Goal: Information Seeking & Learning: Check status

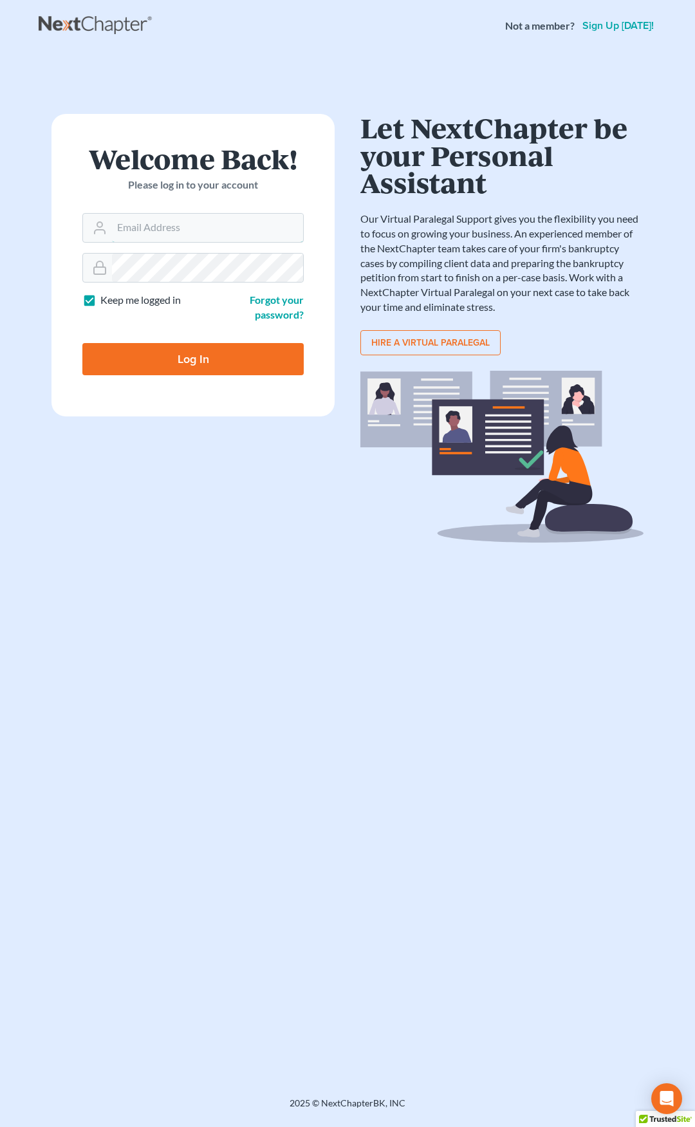
type input "[EMAIL_ADDRESS][DOMAIN_NAME]"
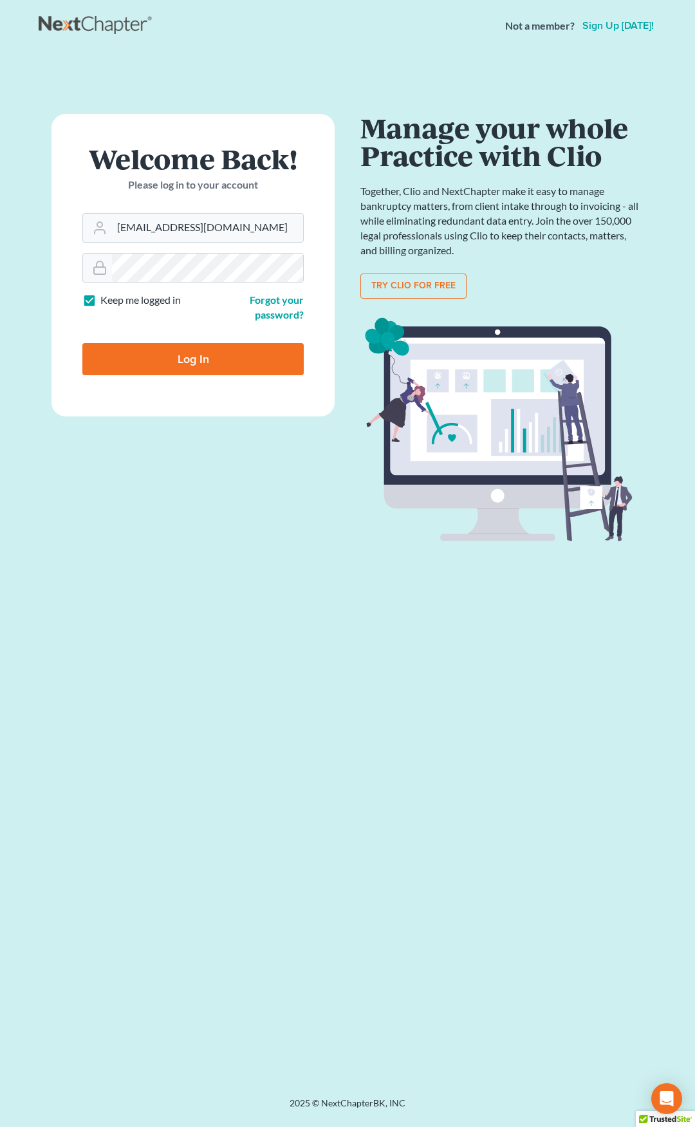
click at [238, 360] on input "Log In" at bounding box center [192, 359] width 221 height 32
type input "Thinking..."
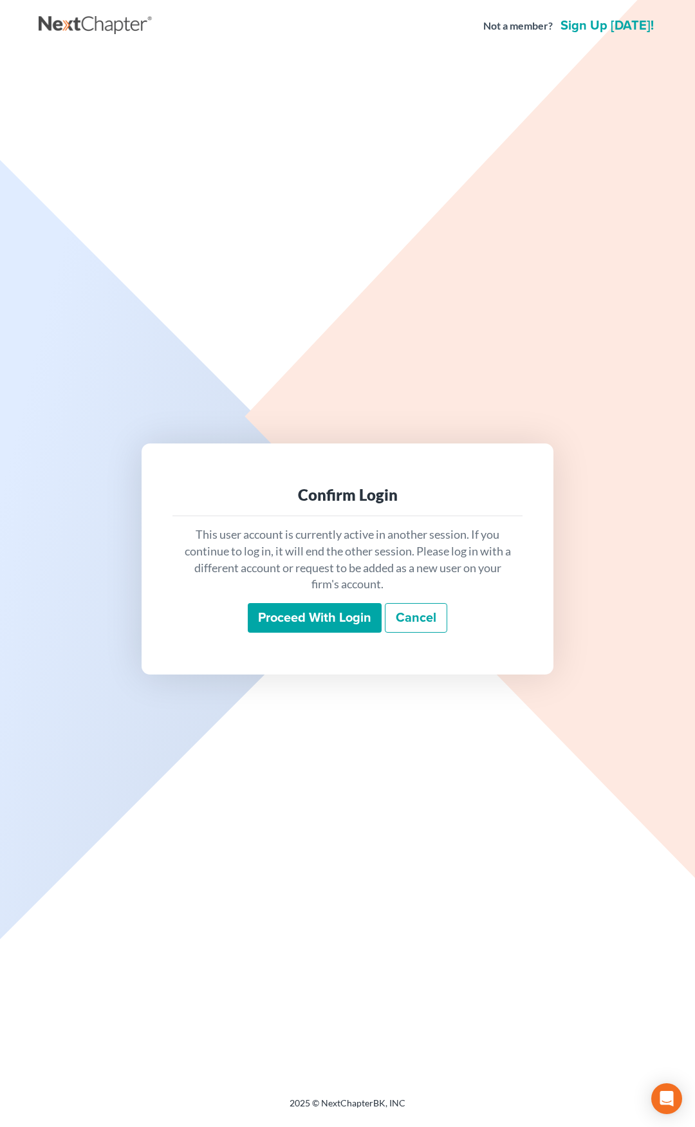
click at [308, 621] on input "Proceed with login" at bounding box center [315, 618] width 134 height 30
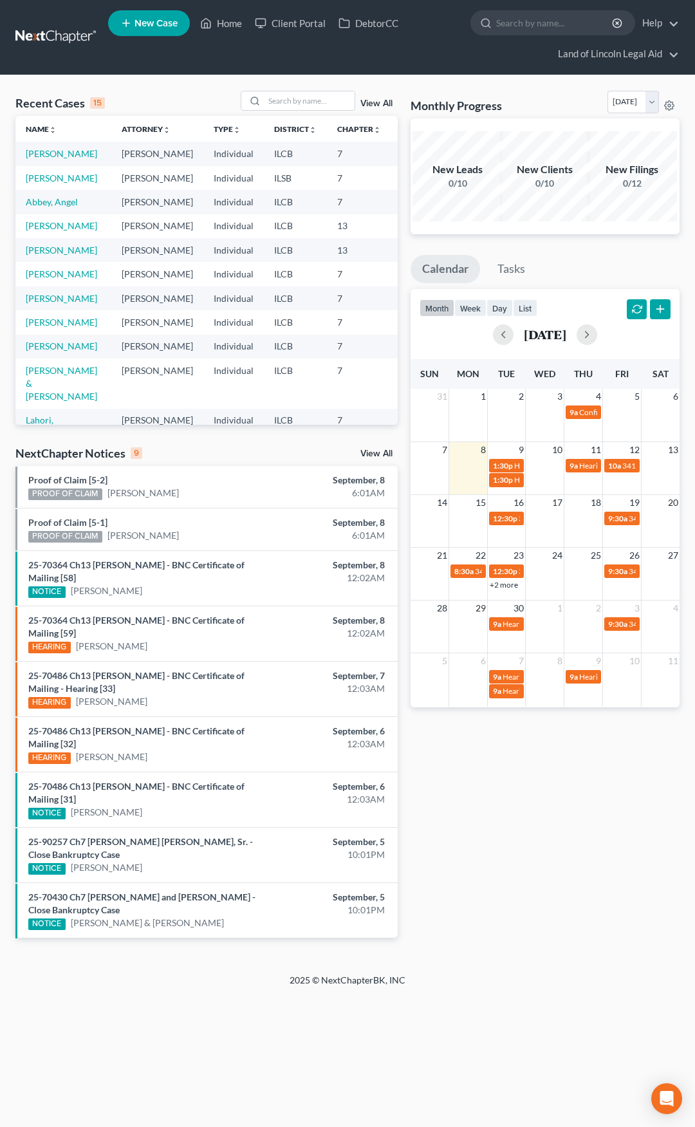
click at [382, 449] on link "View All" at bounding box center [376, 453] width 32 height 9
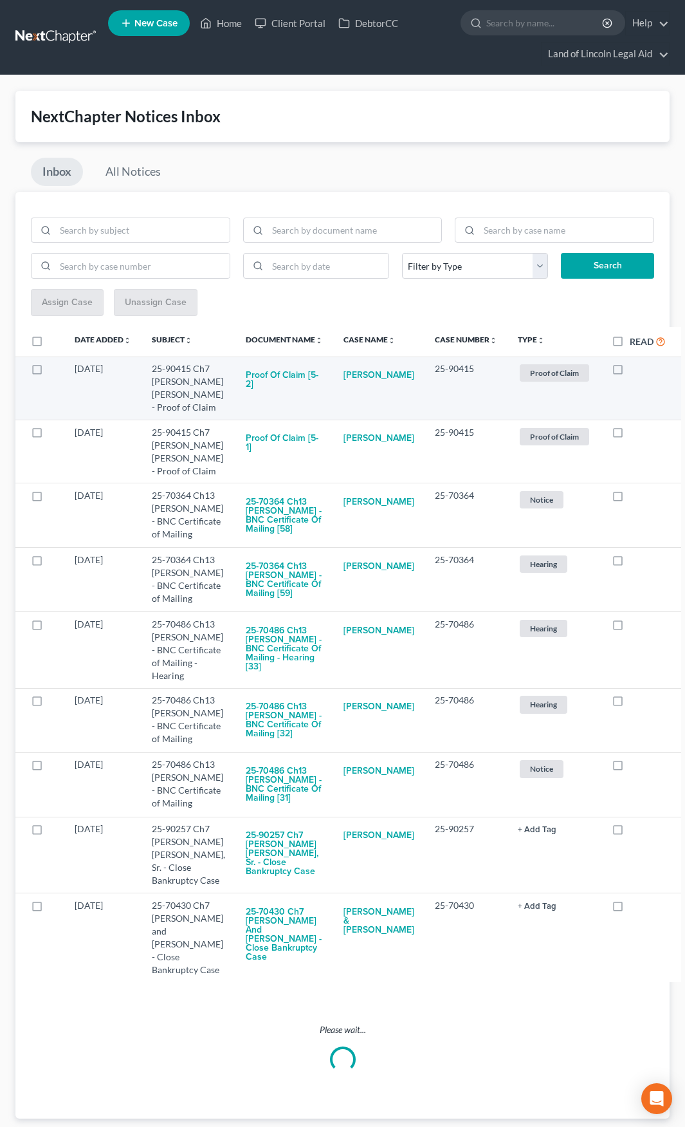
click at [630, 372] on label at bounding box center [630, 372] width 0 height 0
click at [635, 371] on input "checkbox" at bounding box center [639, 366] width 8 height 8
checkbox input "true"
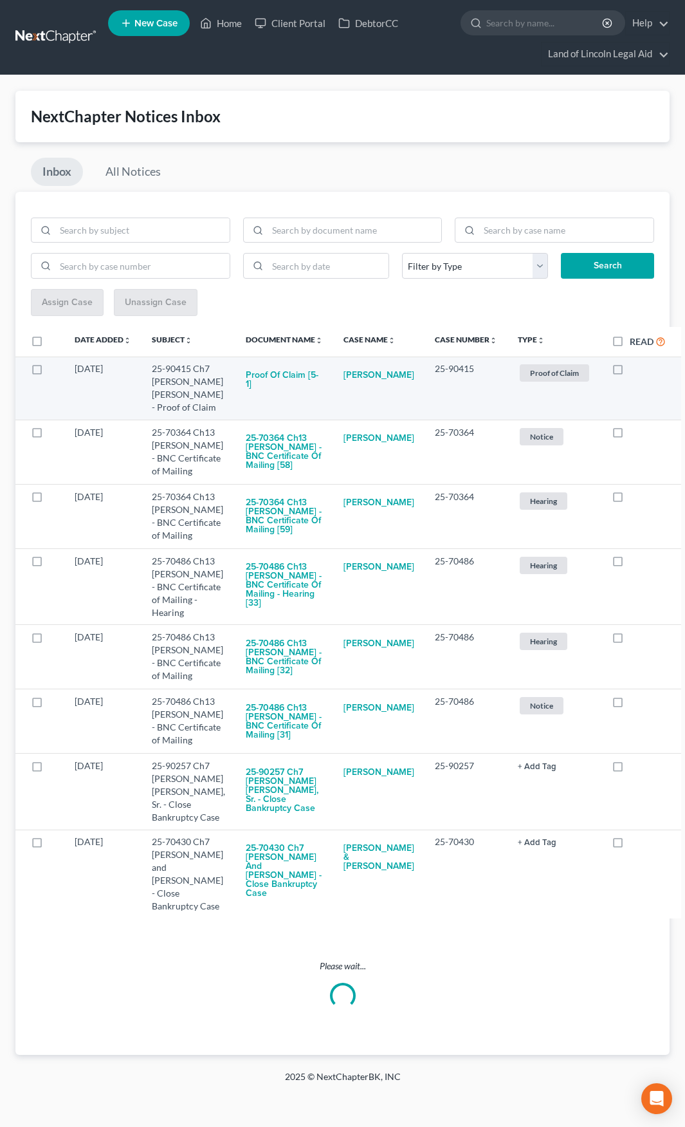
click at [630, 372] on label at bounding box center [630, 372] width 0 height 0
click at [635, 370] on input "checkbox" at bounding box center [639, 366] width 8 height 8
checkbox input "true"
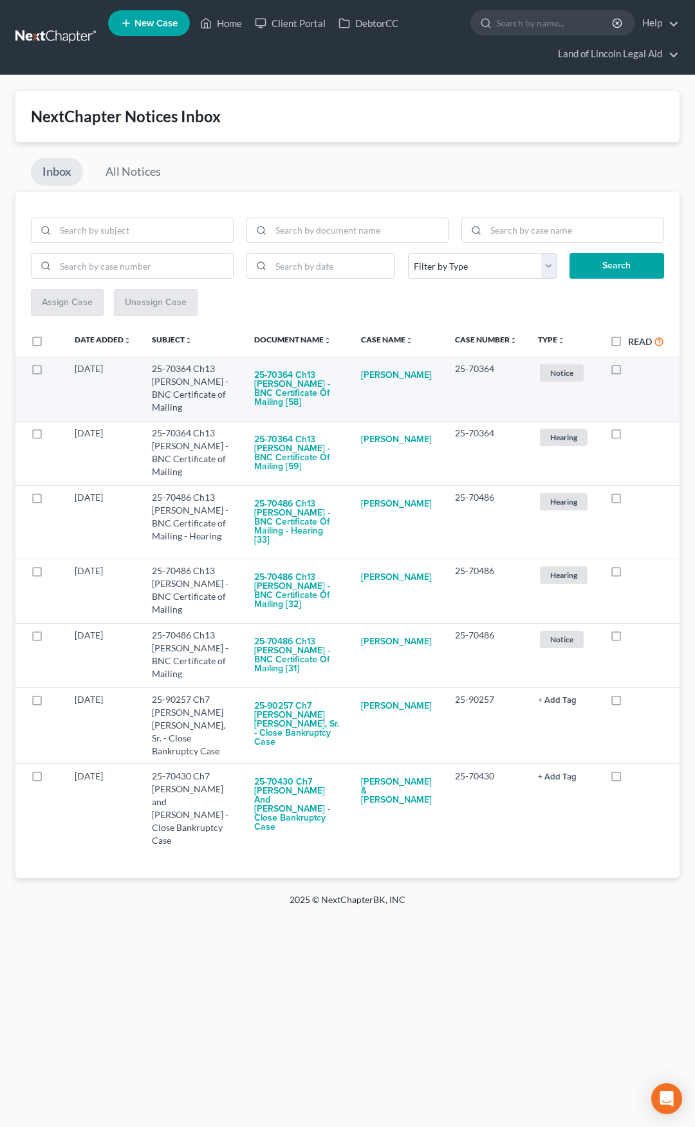
click at [628, 372] on label at bounding box center [628, 372] width 0 height 0
click at [633, 369] on input "checkbox" at bounding box center [637, 366] width 8 height 8
checkbox input "true"
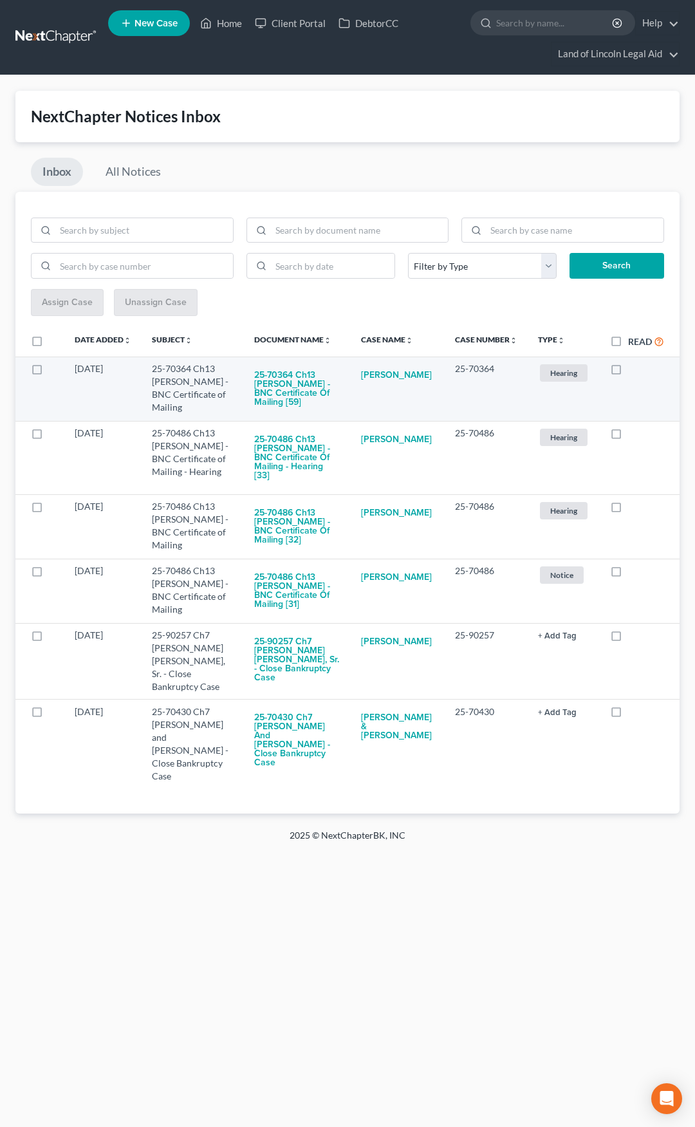
click at [628, 372] on label at bounding box center [628, 372] width 0 height 0
click at [633, 369] on input "checkbox" at bounding box center [637, 366] width 8 height 8
checkbox input "true"
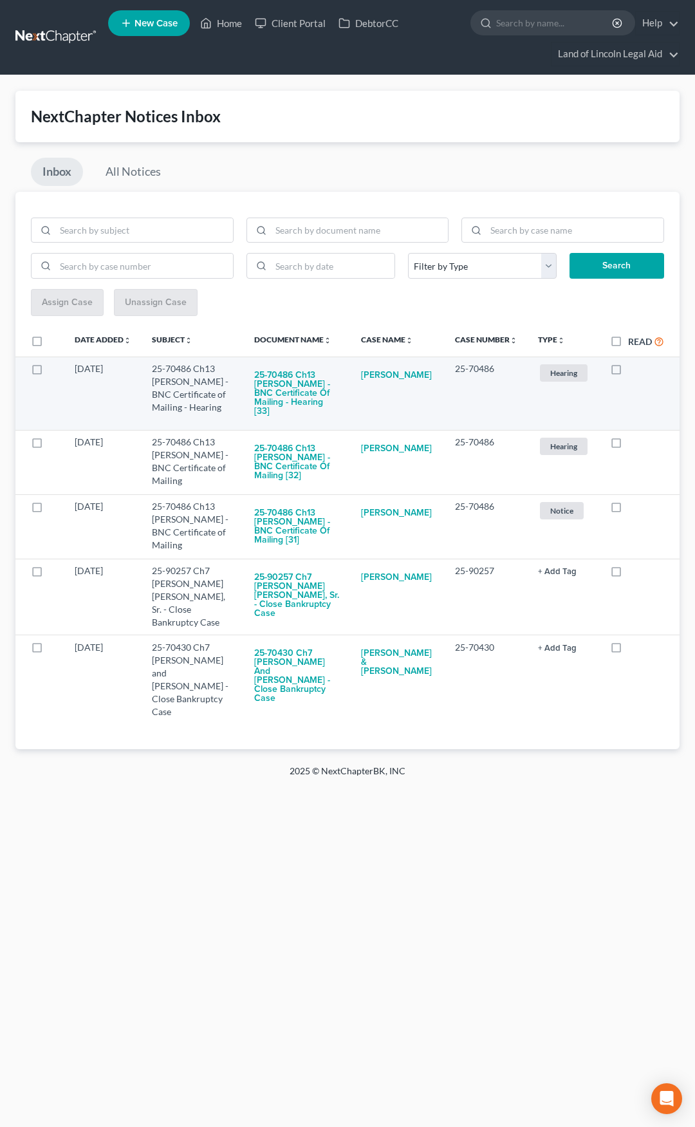
click at [628, 372] on label at bounding box center [628, 372] width 0 height 0
click at [633, 369] on input "checkbox" at bounding box center [637, 366] width 8 height 8
checkbox input "true"
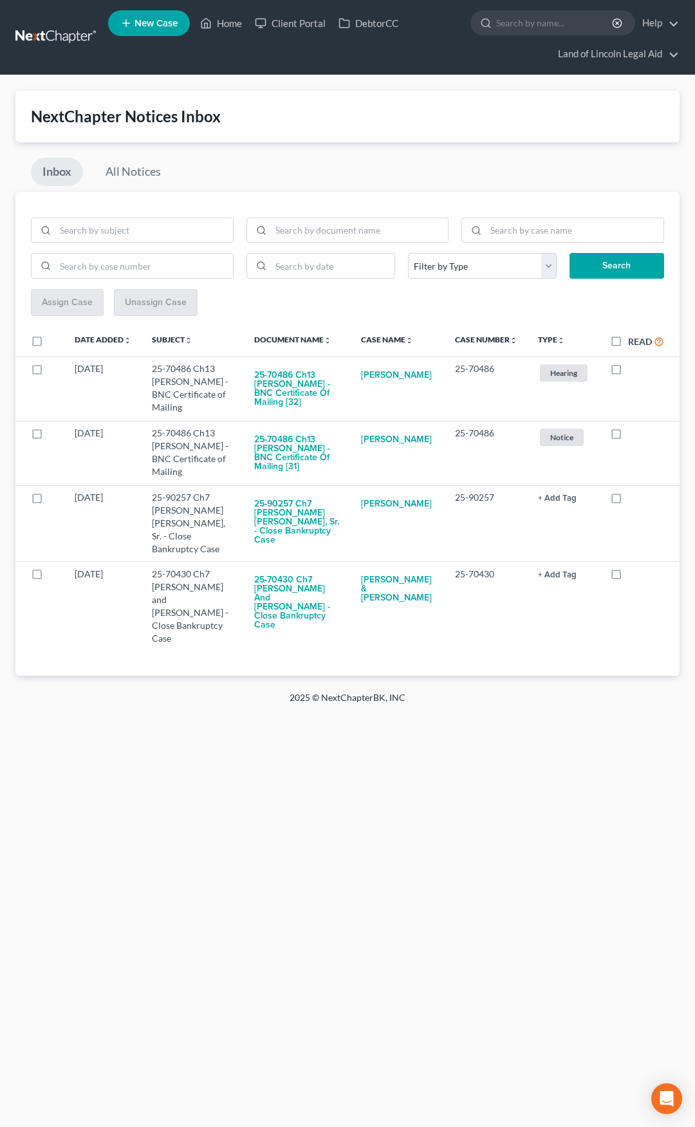
click at [628, 372] on label at bounding box center [628, 372] width 0 height 0
click at [633, 369] on input "checkbox" at bounding box center [637, 366] width 8 height 8
checkbox input "true"
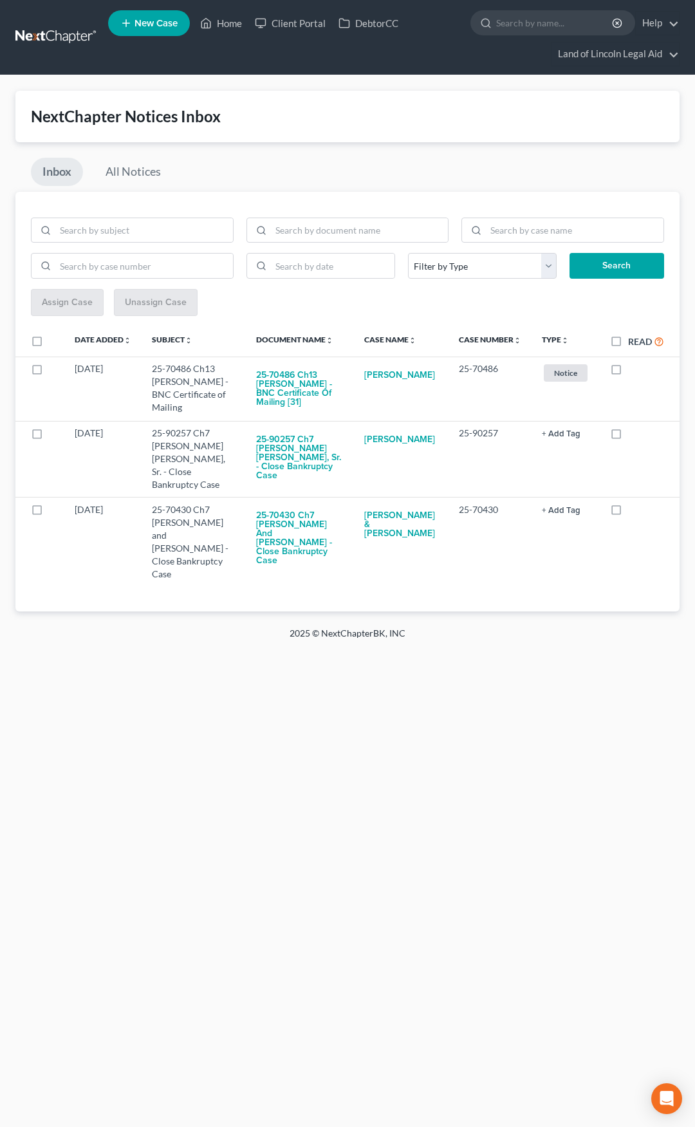
click at [628, 372] on label at bounding box center [628, 372] width 0 height 0
click at [633, 369] on input "checkbox" at bounding box center [637, 366] width 8 height 8
checkbox input "true"
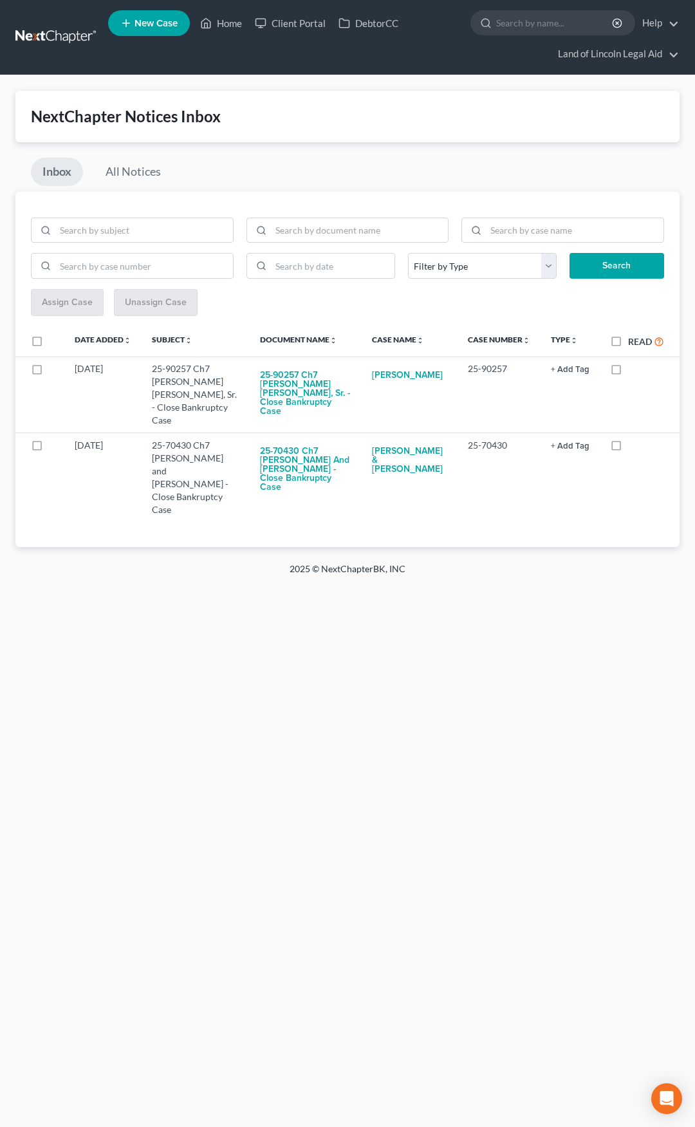
click at [628, 372] on label at bounding box center [628, 372] width 0 height 0
click at [633, 369] on input "checkbox" at bounding box center [637, 366] width 8 height 8
checkbox input "true"
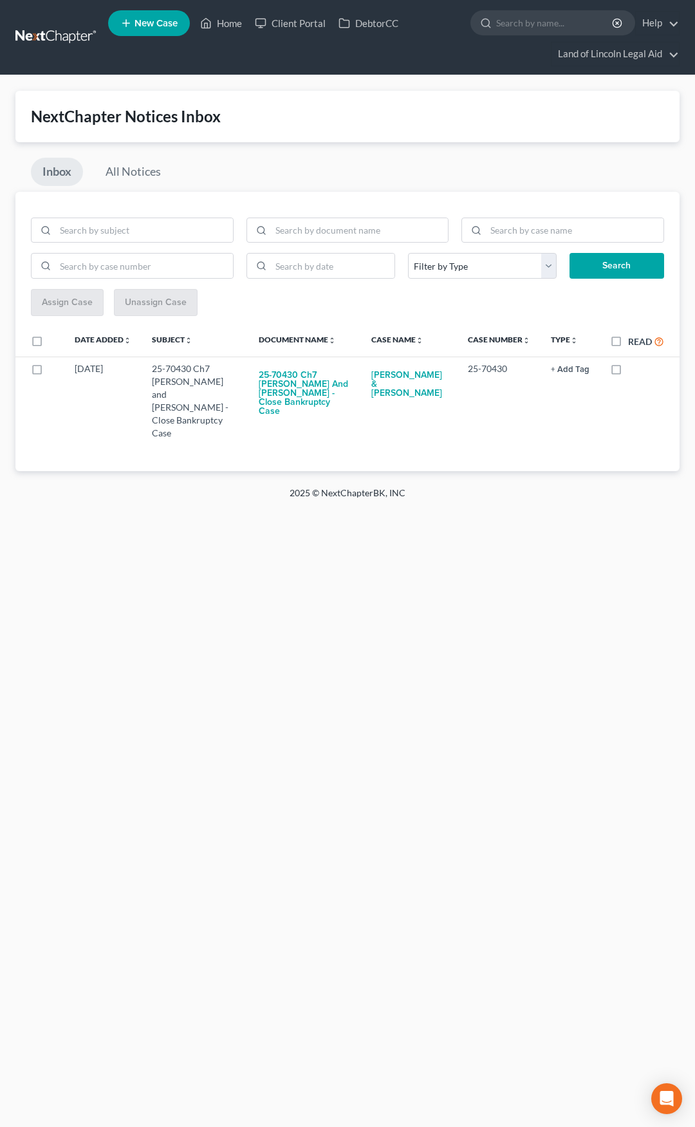
click at [55, 39] on link at bounding box center [56, 37] width 82 height 23
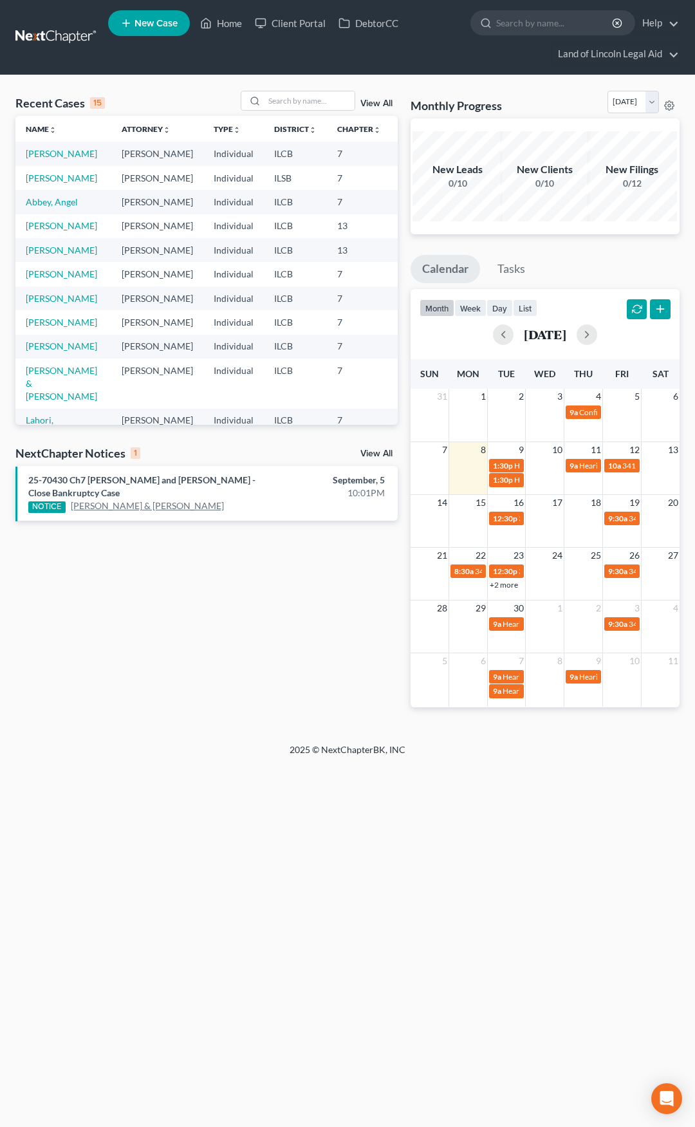
click at [142, 507] on link "Kathleen Taylor & Richard Taylor" at bounding box center [147, 505] width 153 height 13
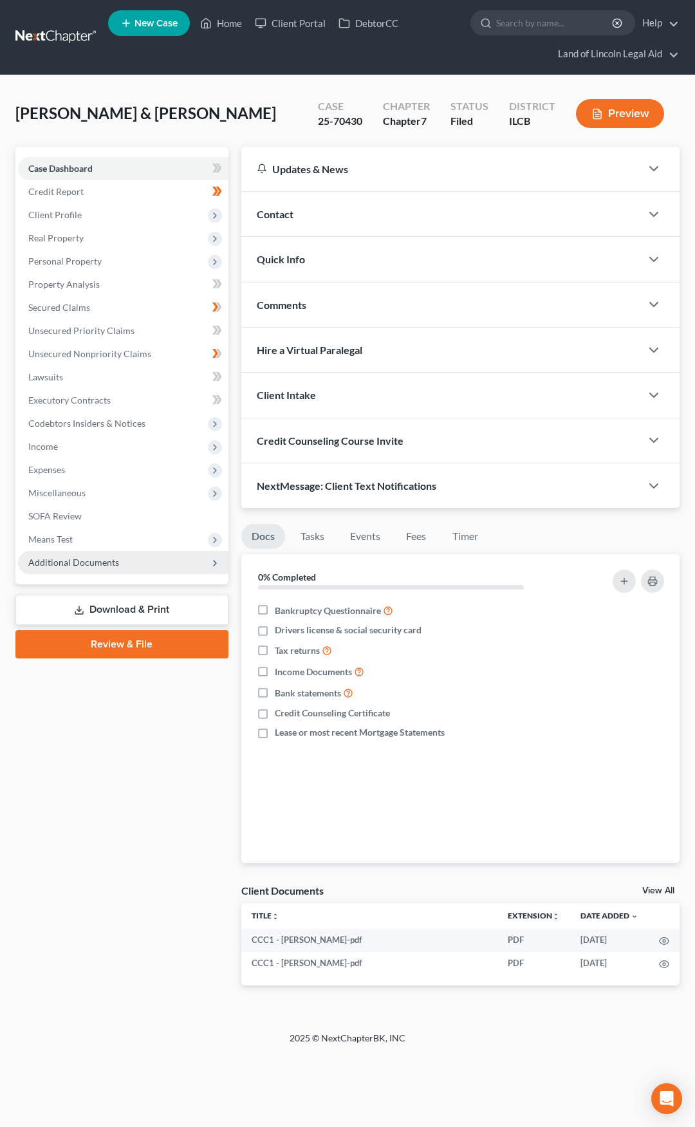
click at [146, 562] on span "Additional Documents" at bounding box center [123, 562] width 210 height 23
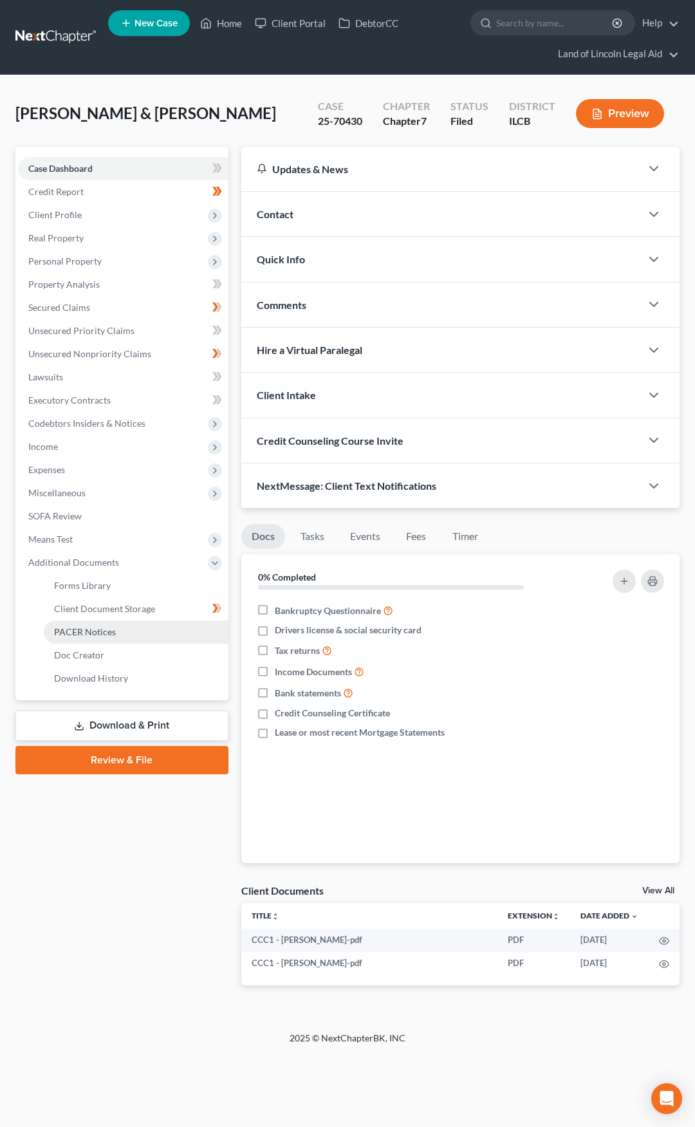
click at [147, 629] on link "PACER Notices" at bounding box center [136, 631] width 185 height 23
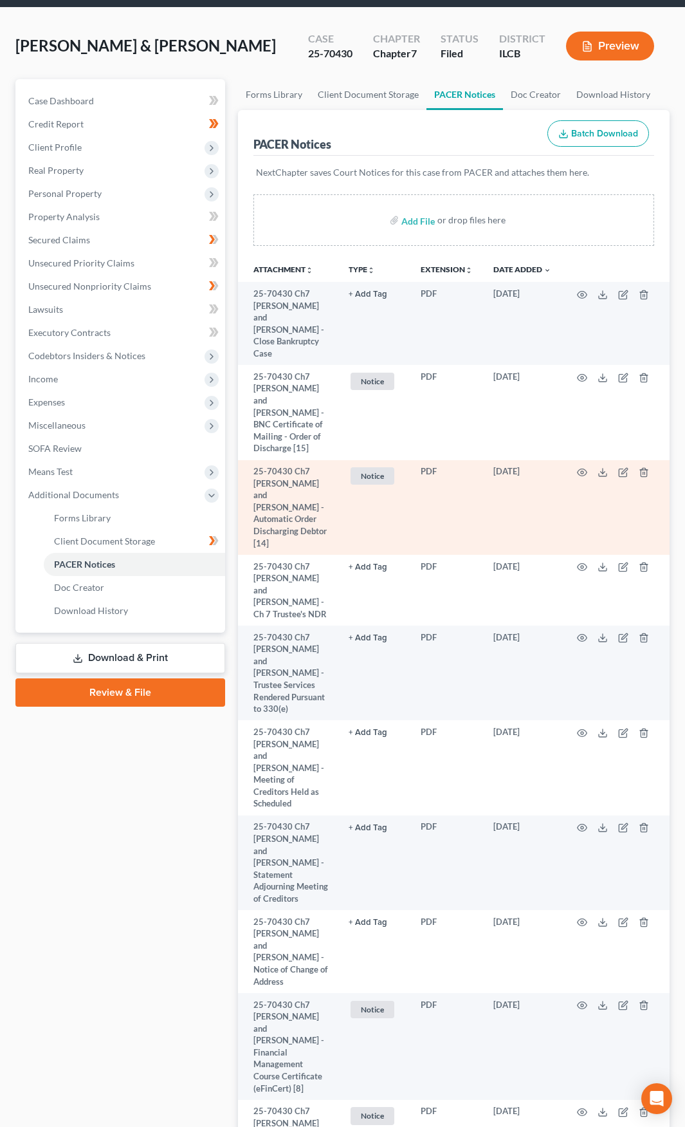
scroll to position [64, 0]
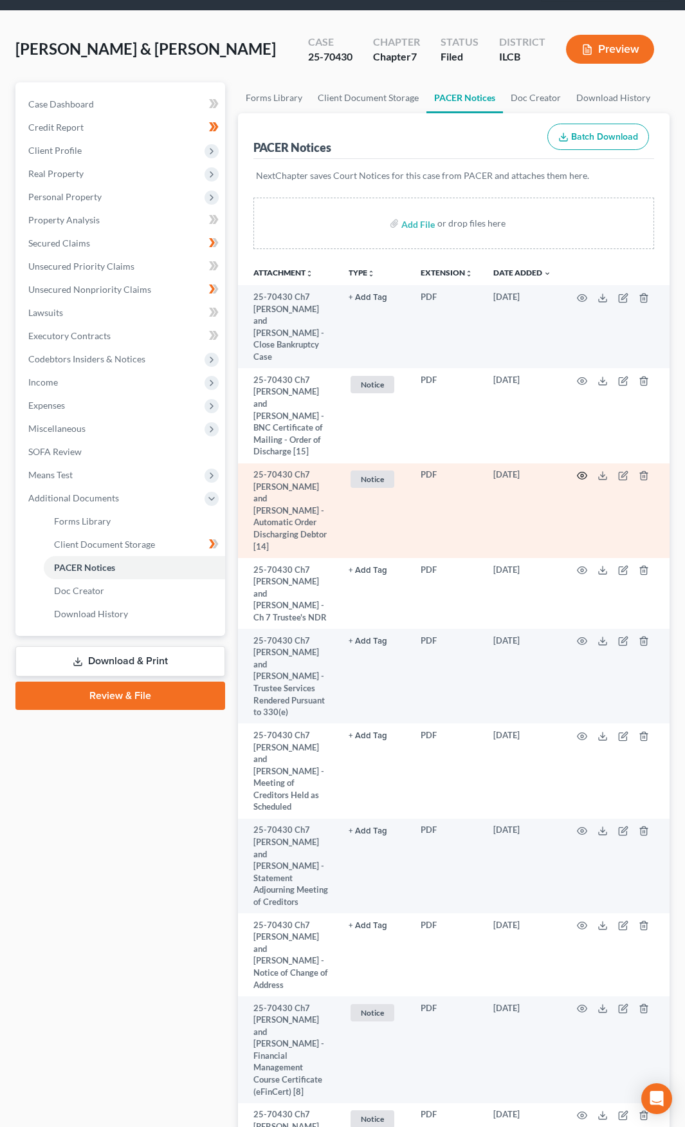
click at [582, 472] on icon "button" at bounding box center [583, 475] width 10 height 7
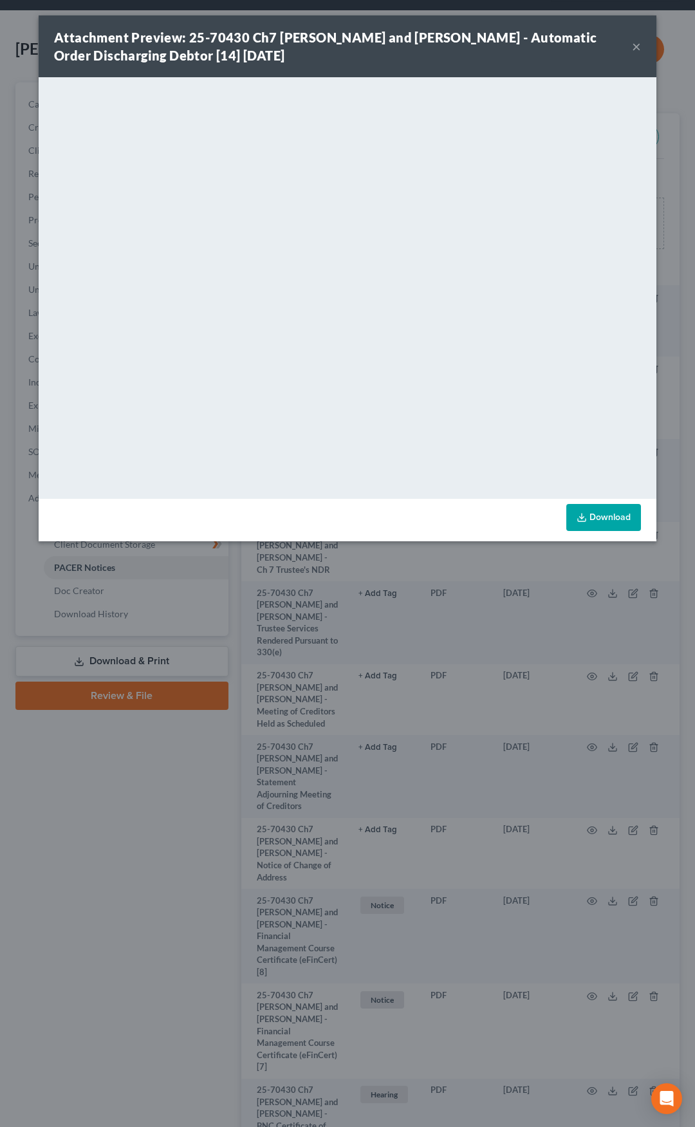
click at [637, 46] on button "×" at bounding box center [636, 46] width 9 height 15
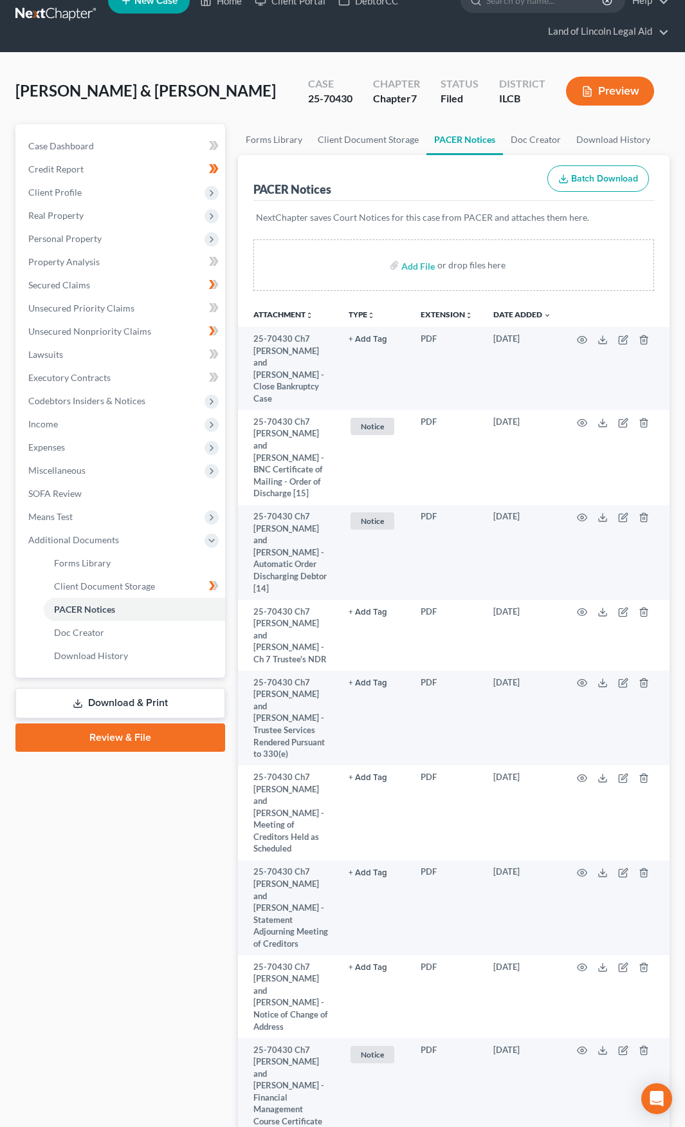
scroll to position [0, 0]
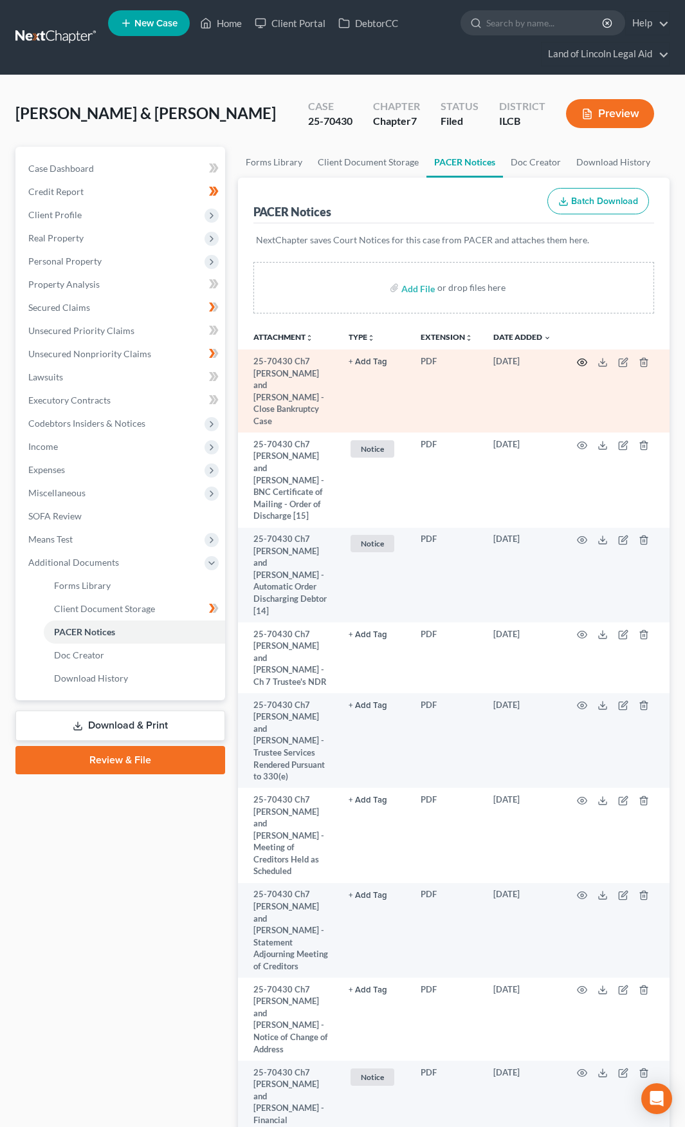
click at [583, 362] on icon "button" at bounding box center [582, 362] width 10 height 10
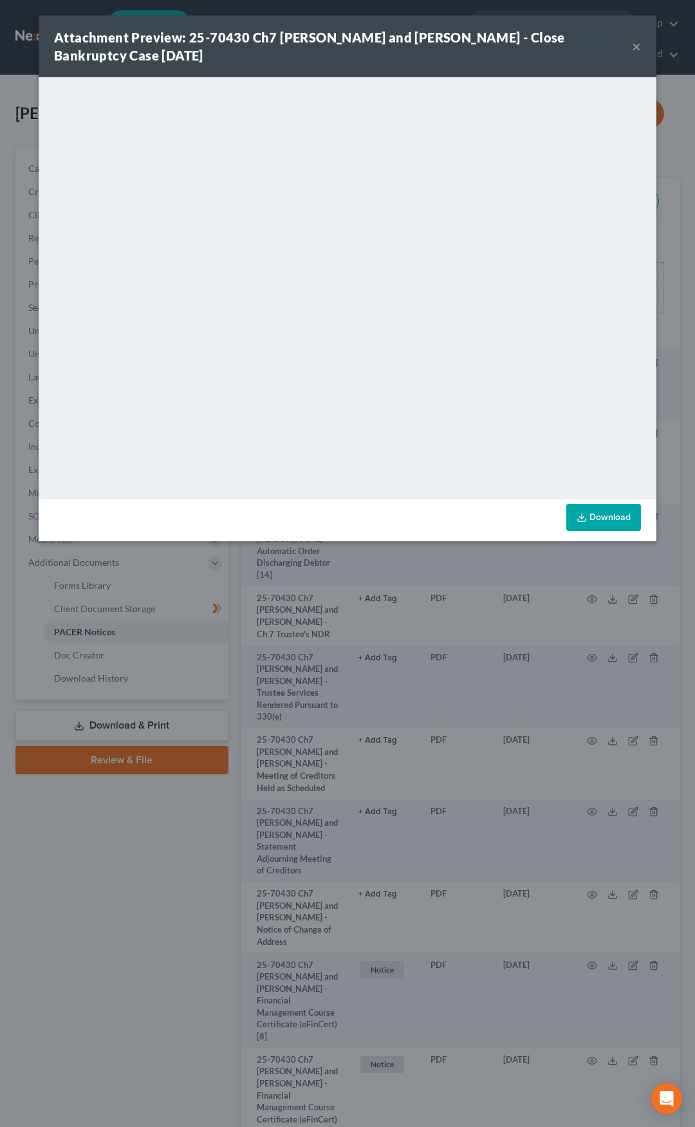
click at [638, 48] on button "×" at bounding box center [636, 46] width 9 height 15
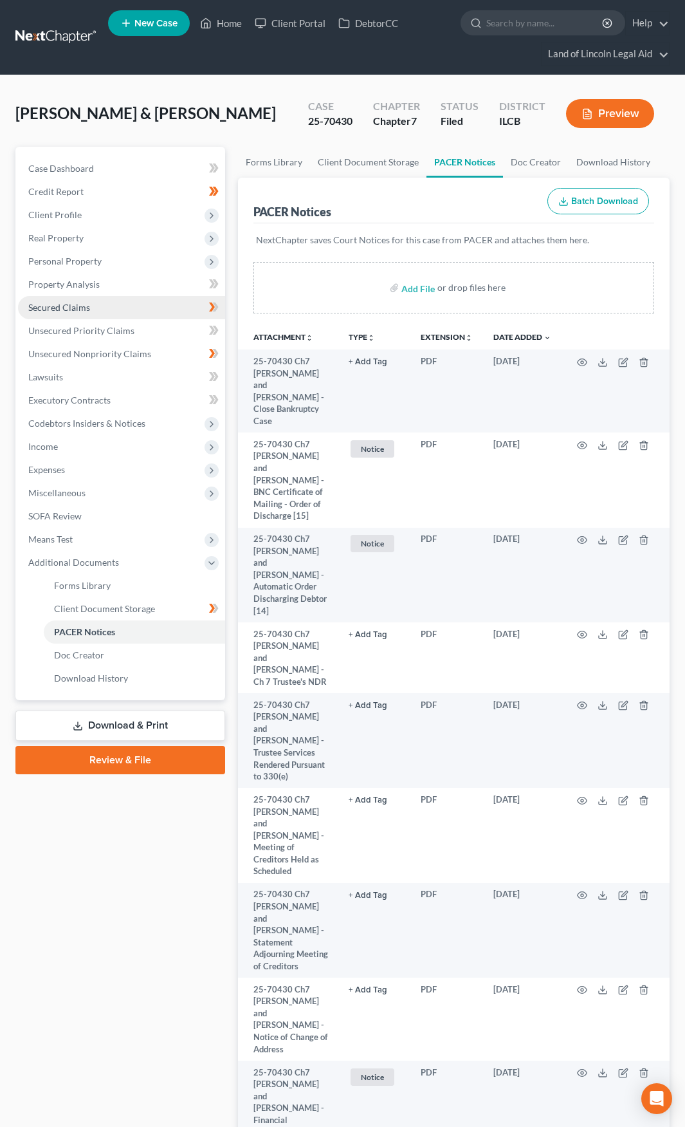
click at [140, 306] on link "Secured Claims" at bounding box center [121, 307] width 207 height 23
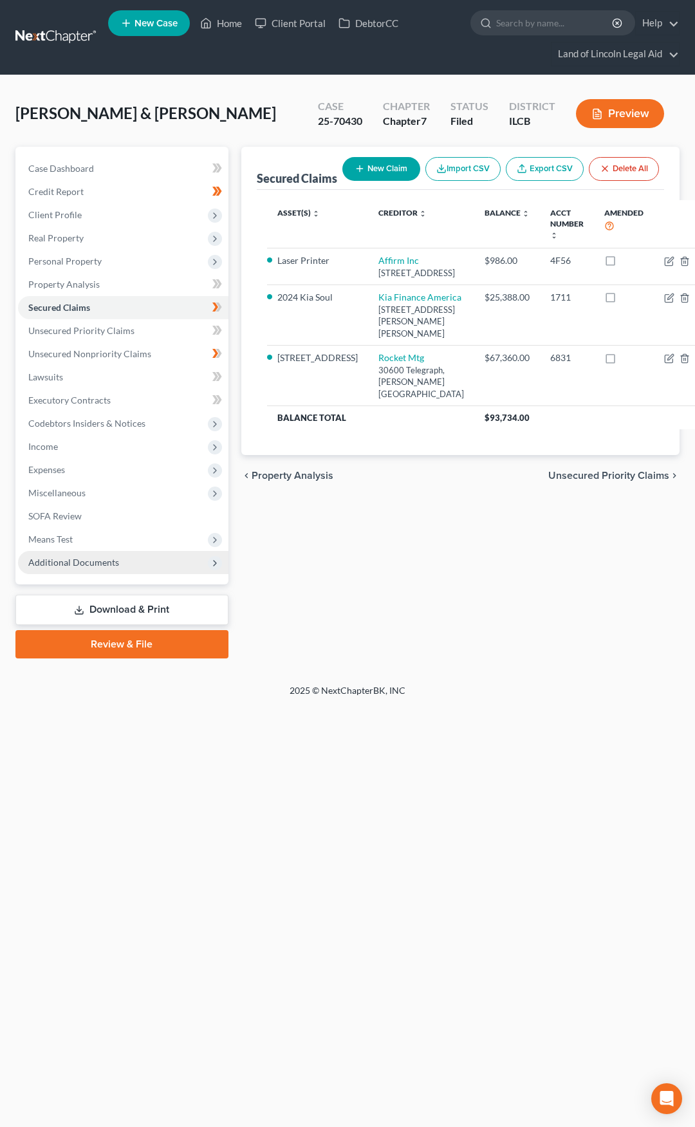
click at [139, 564] on span "Additional Documents" at bounding box center [123, 562] width 210 height 23
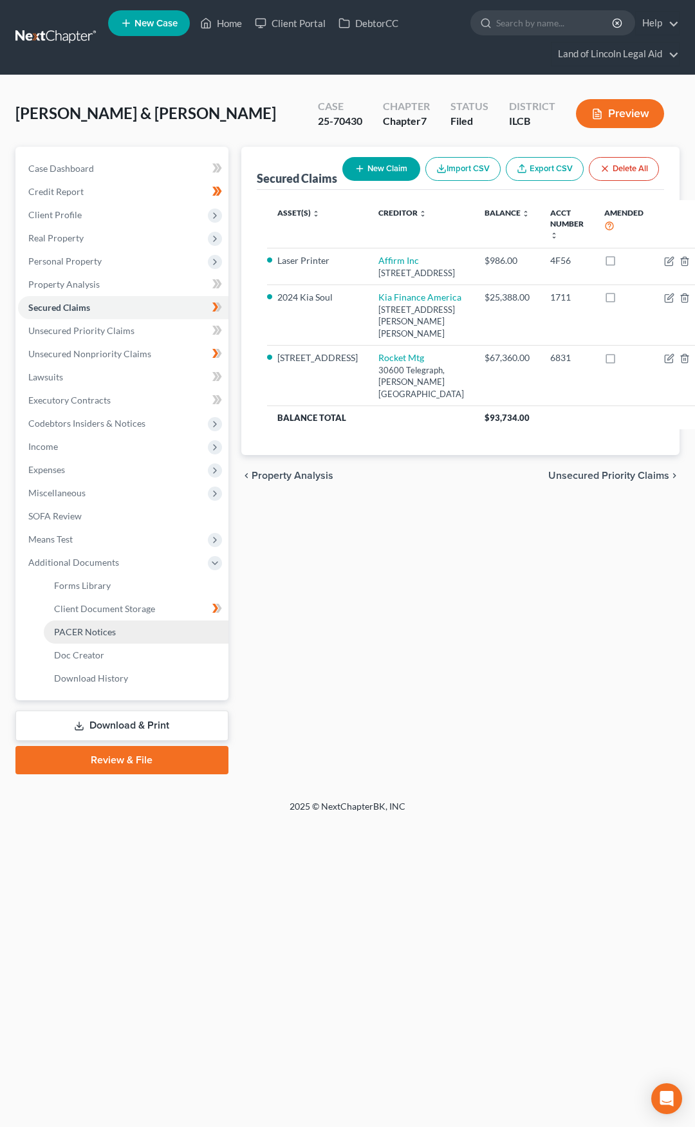
click at [141, 622] on link "PACER Notices" at bounding box center [136, 631] width 185 height 23
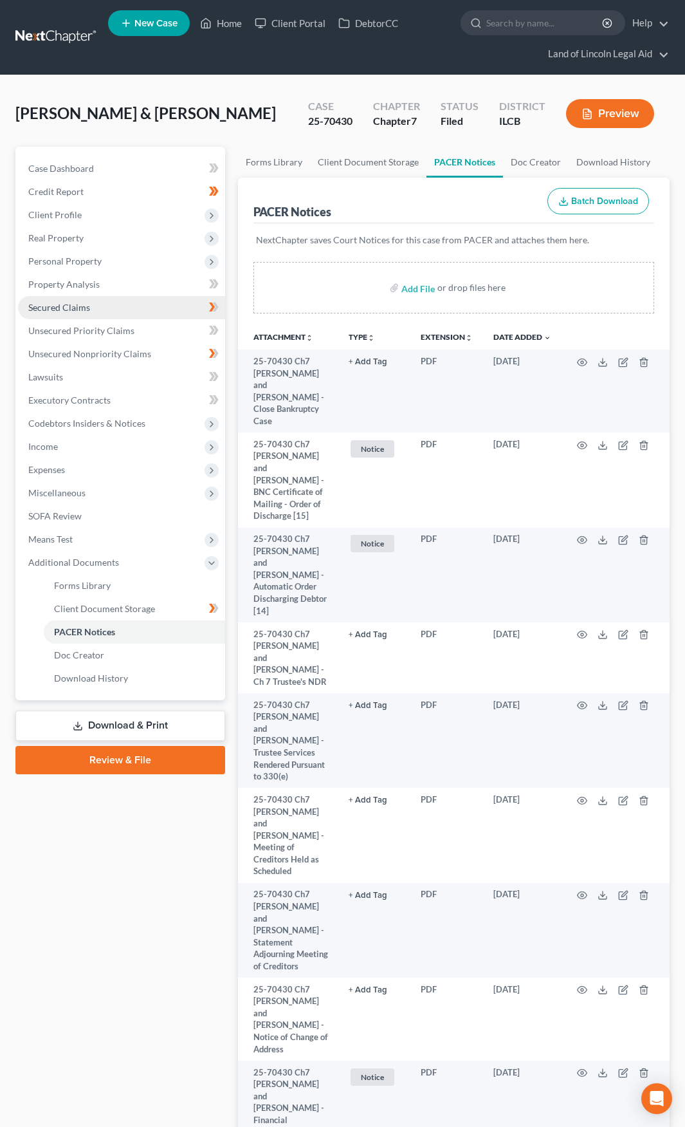
click at [128, 300] on link "Secured Claims" at bounding box center [121, 307] width 207 height 23
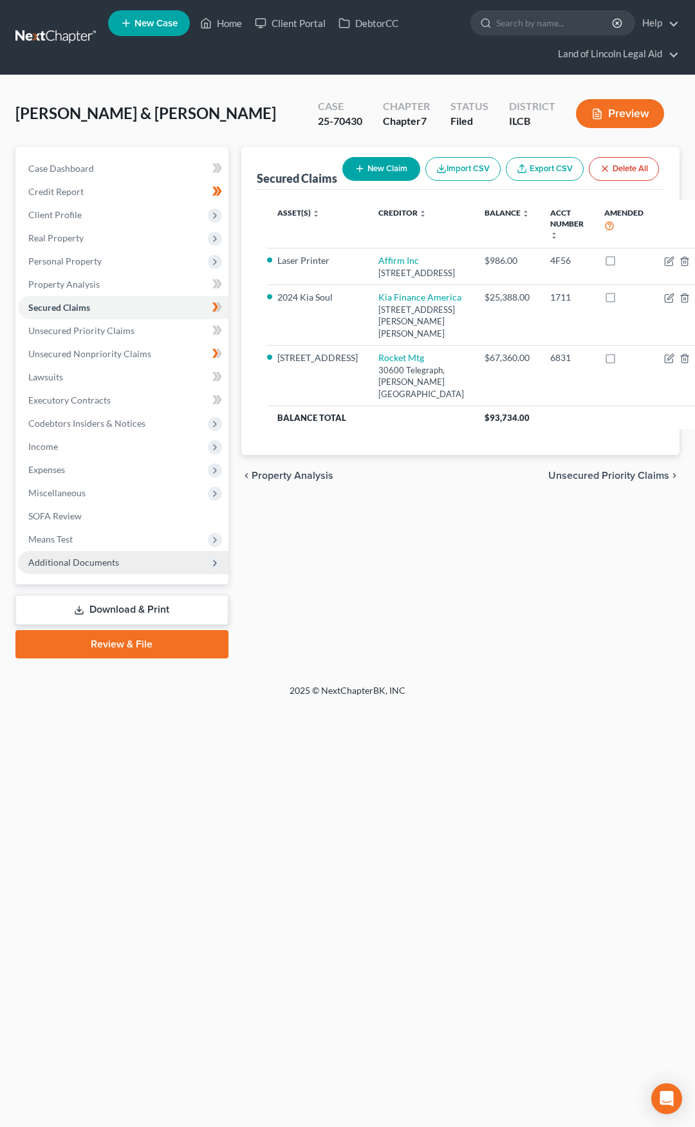
click at [167, 560] on span "Additional Documents" at bounding box center [123, 562] width 210 height 23
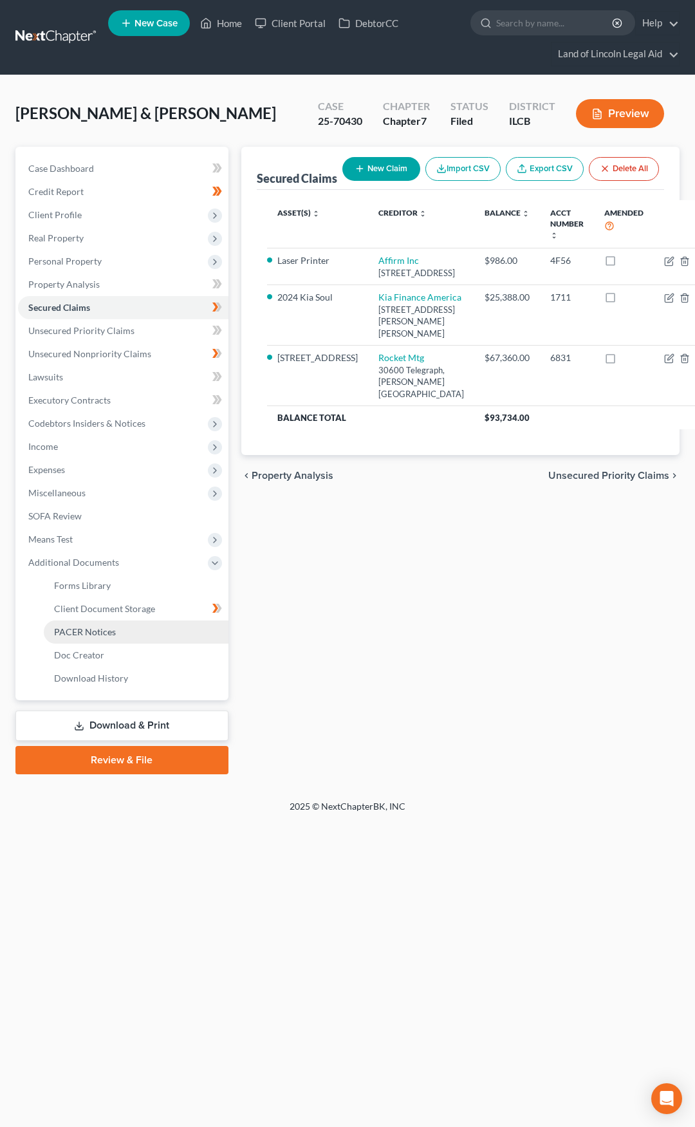
click at [150, 626] on link "PACER Notices" at bounding box center [136, 631] width 185 height 23
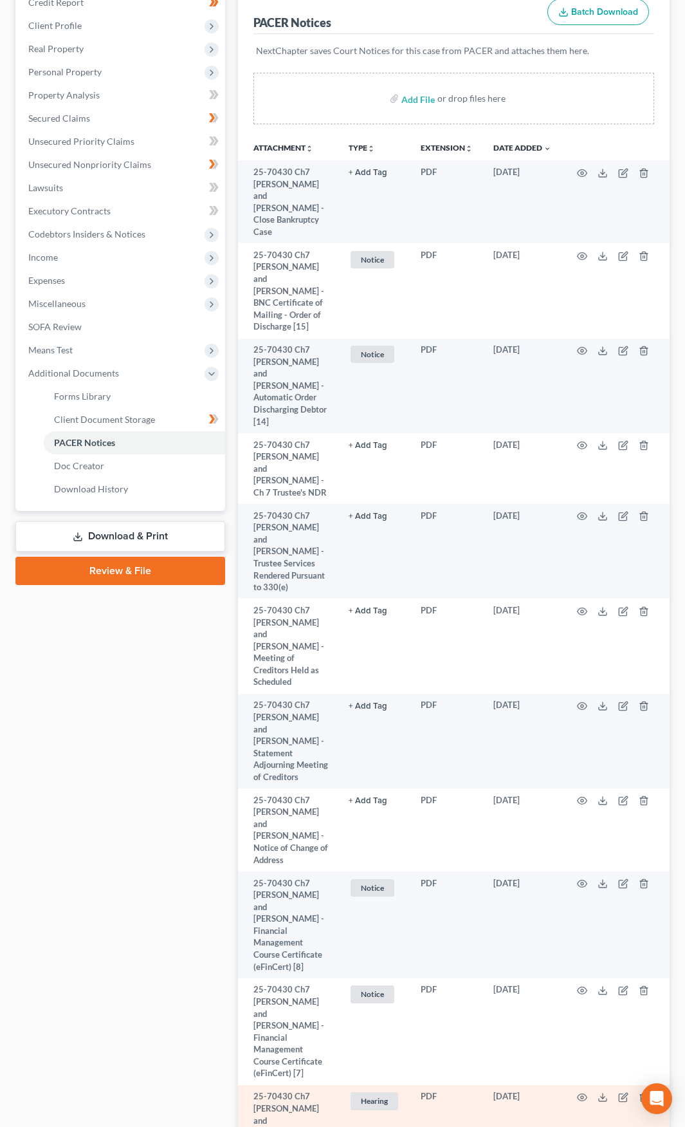
scroll to position [184, 0]
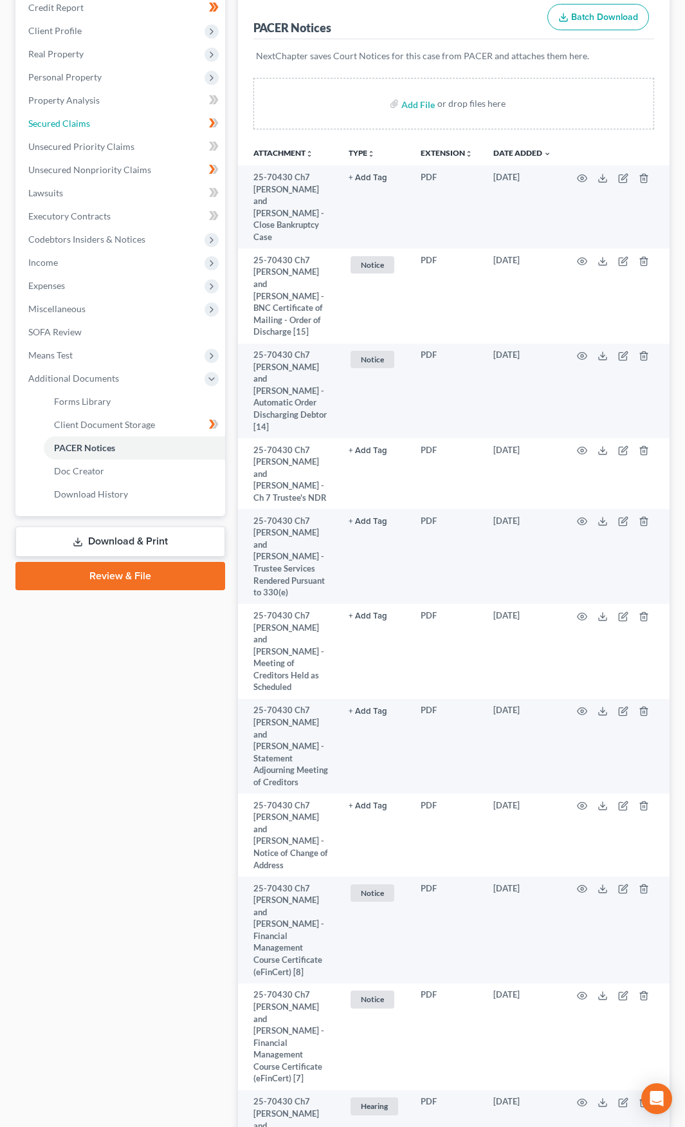
drag, startPoint x: 124, startPoint y: 122, endPoint x: 117, endPoint y: 130, distance: 10.0
click at [124, 122] on link "Secured Claims" at bounding box center [121, 123] width 207 height 23
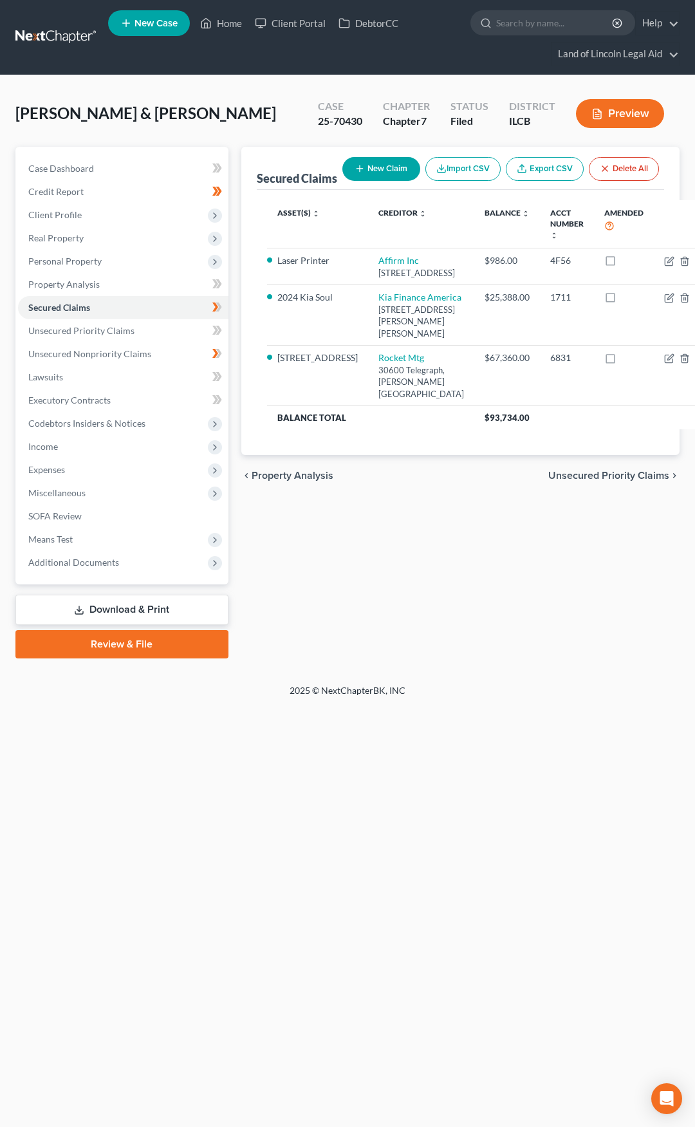
click at [79, 29] on link at bounding box center [56, 37] width 82 height 23
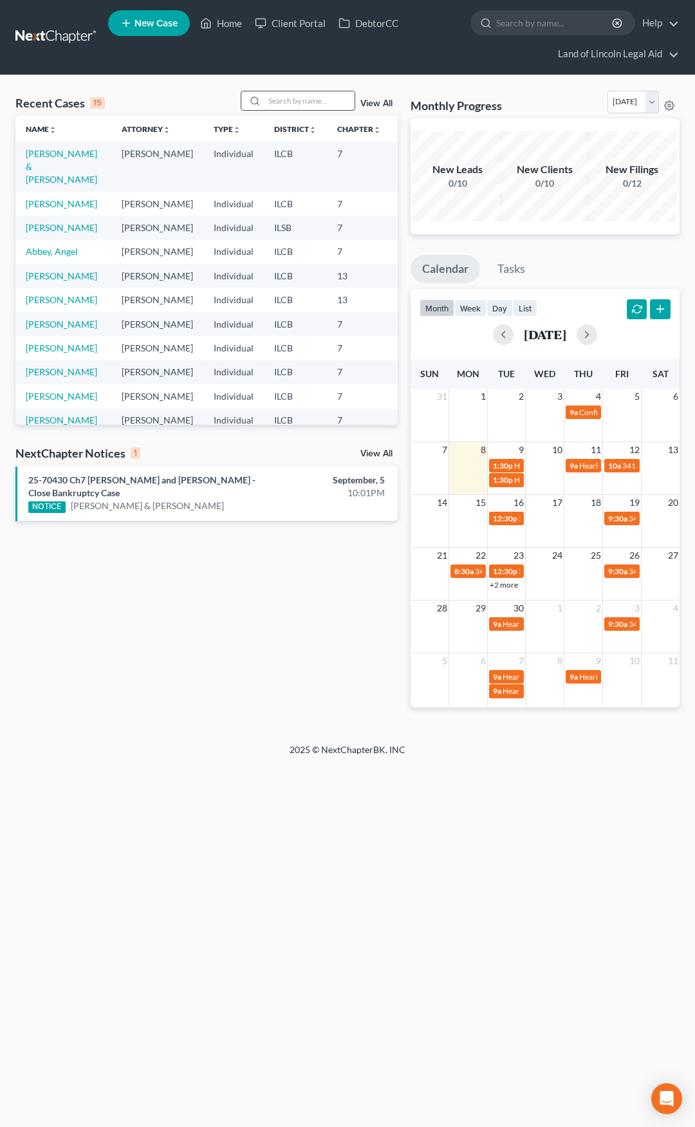
click at [278, 100] on input "search" at bounding box center [309, 100] width 90 height 19
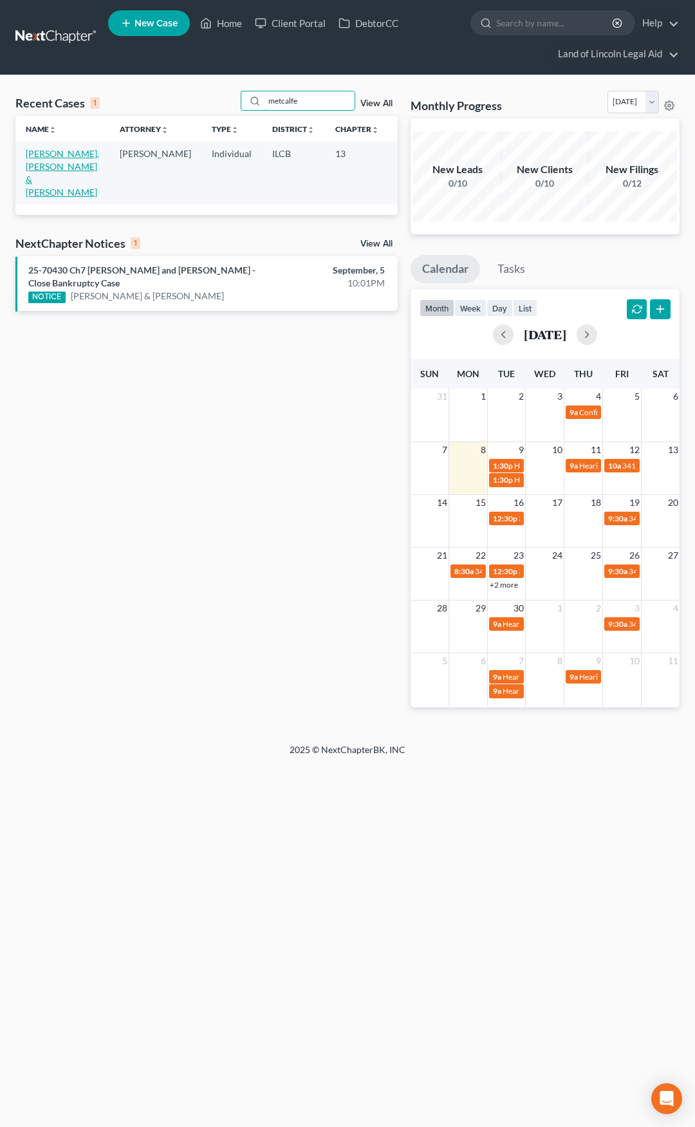
type input "metcalfe"
click at [37, 170] on link "[PERSON_NAME], [PERSON_NAME] & [PERSON_NAME]" at bounding box center [62, 173] width 73 height 50
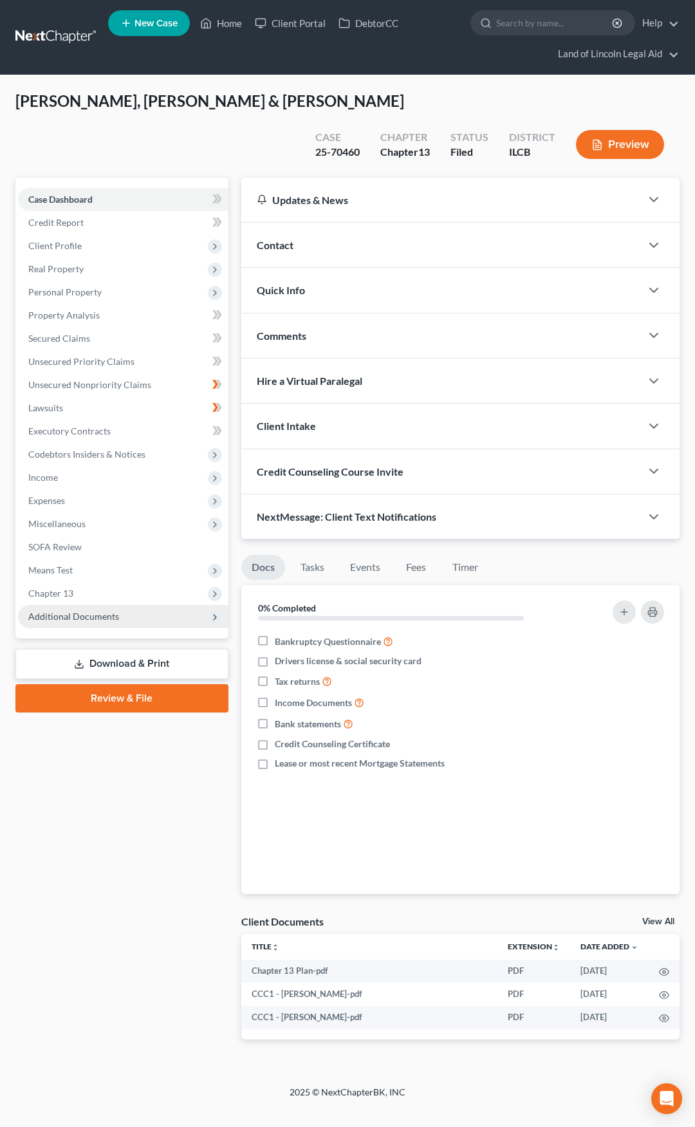
click at [132, 620] on span "Additional Documents" at bounding box center [123, 616] width 210 height 23
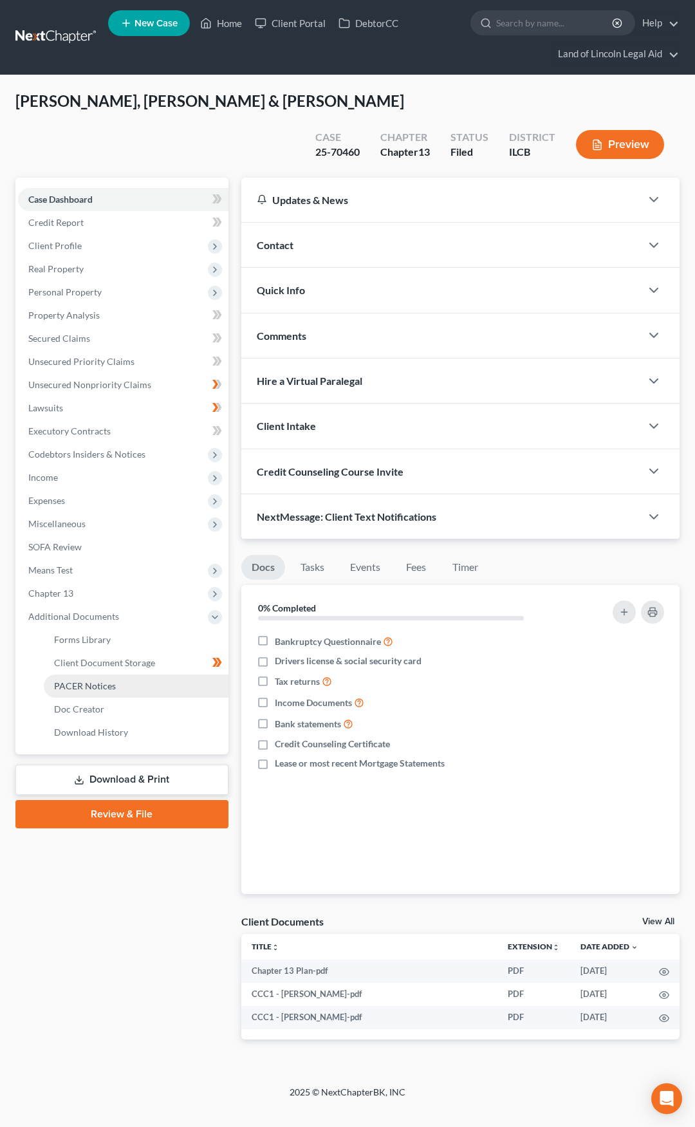
click at [129, 683] on link "PACER Notices" at bounding box center [136, 685] width 185 height 23
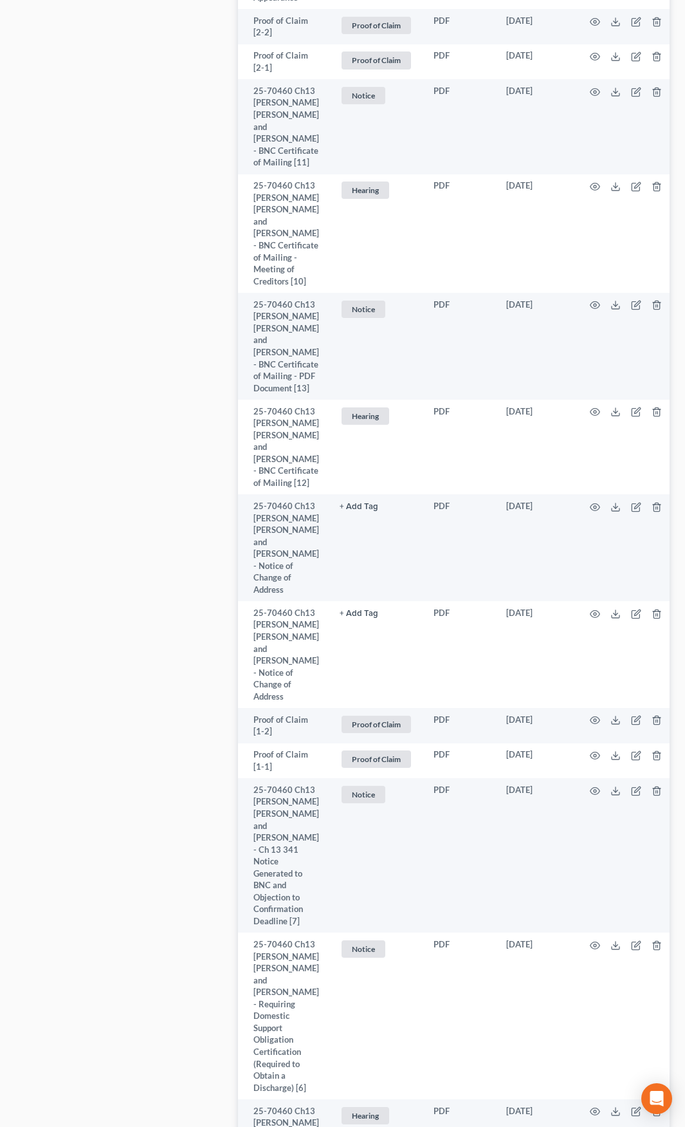
scroll to position [3173, 0]
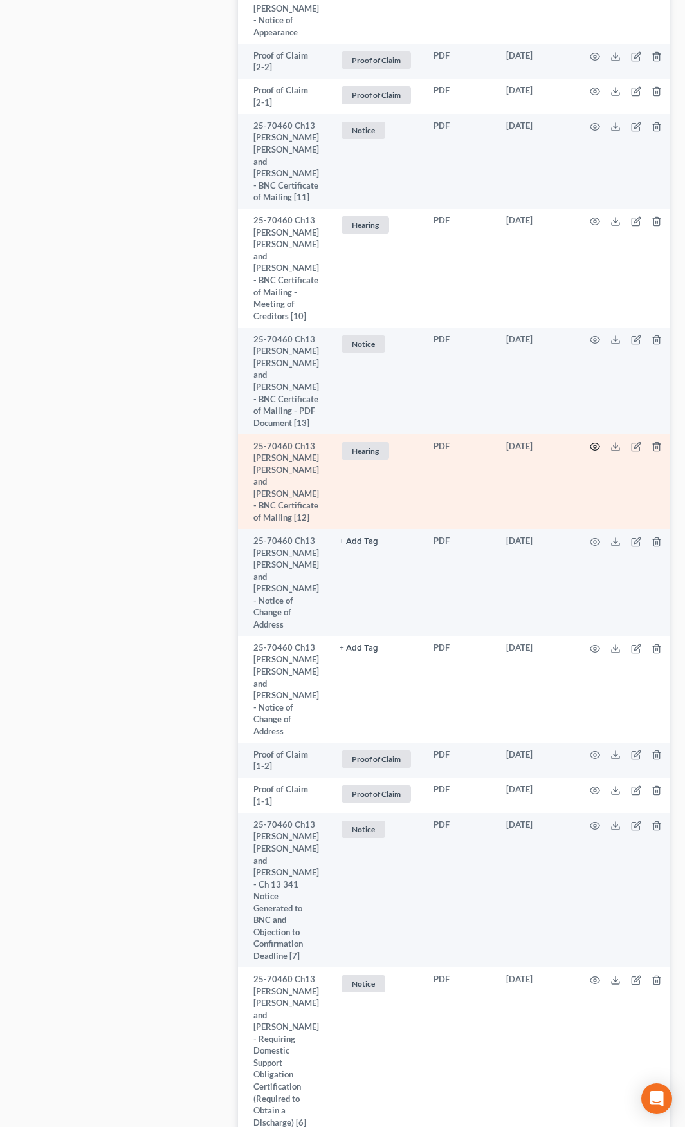
click at [594, 441] on icon "button" at bounding box center [595, 446] width 10 height 10
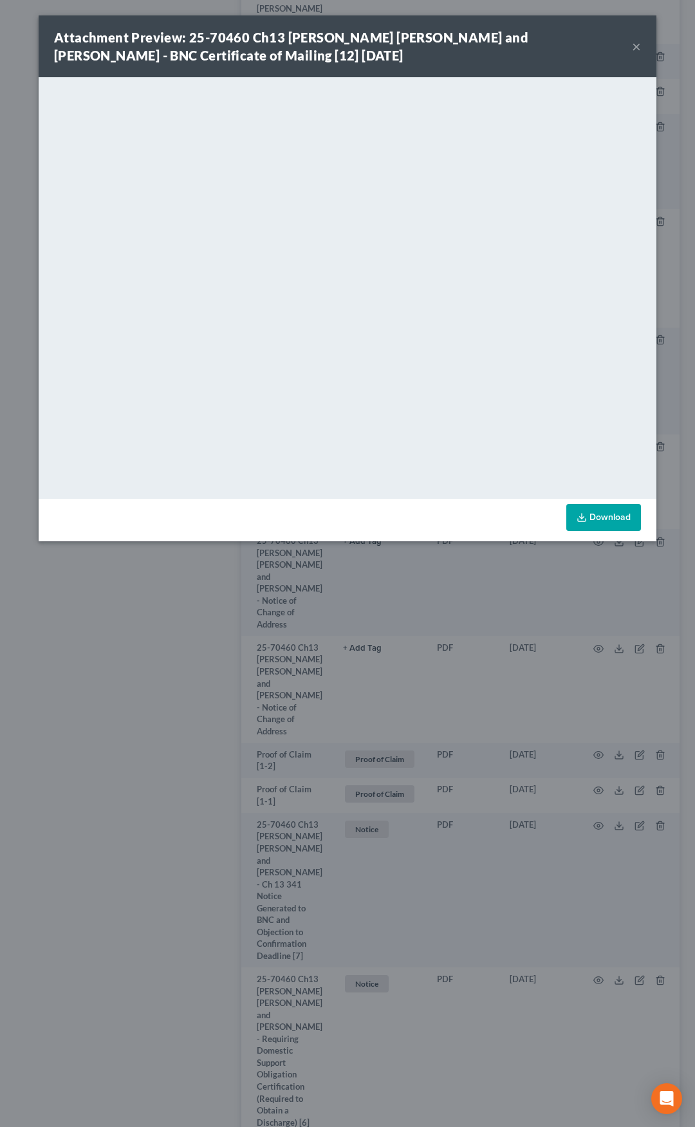
click at [633, 51] on button "×" at bounding box center [636, 46] width 9 height 15
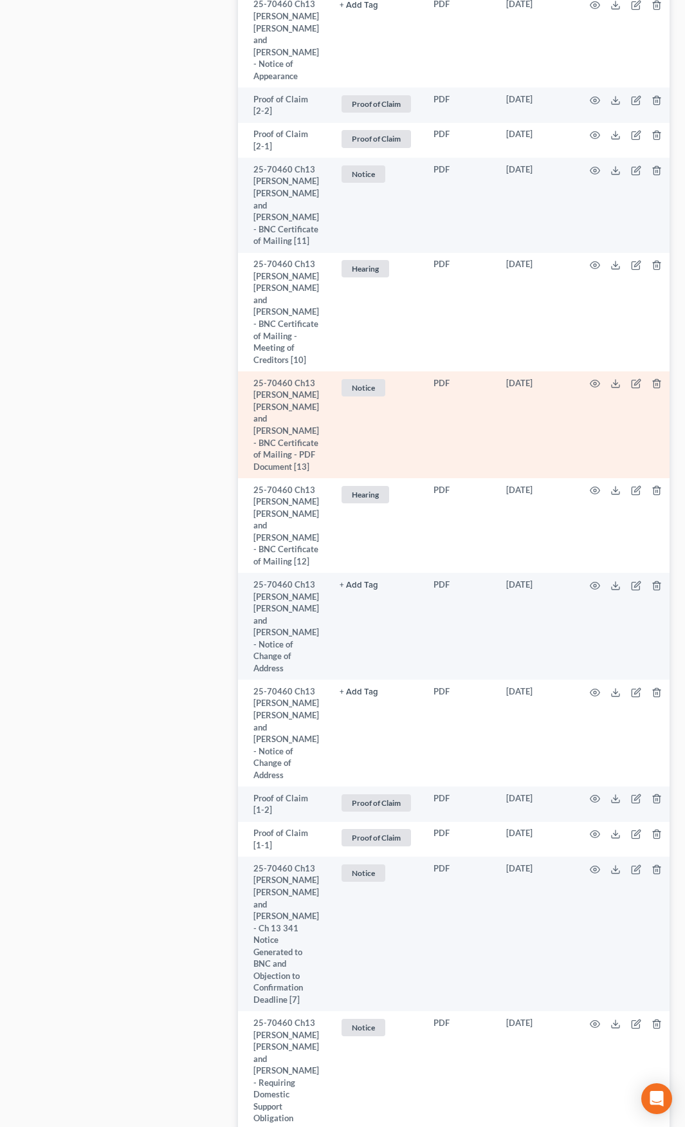
scroll to position [3109, 0]
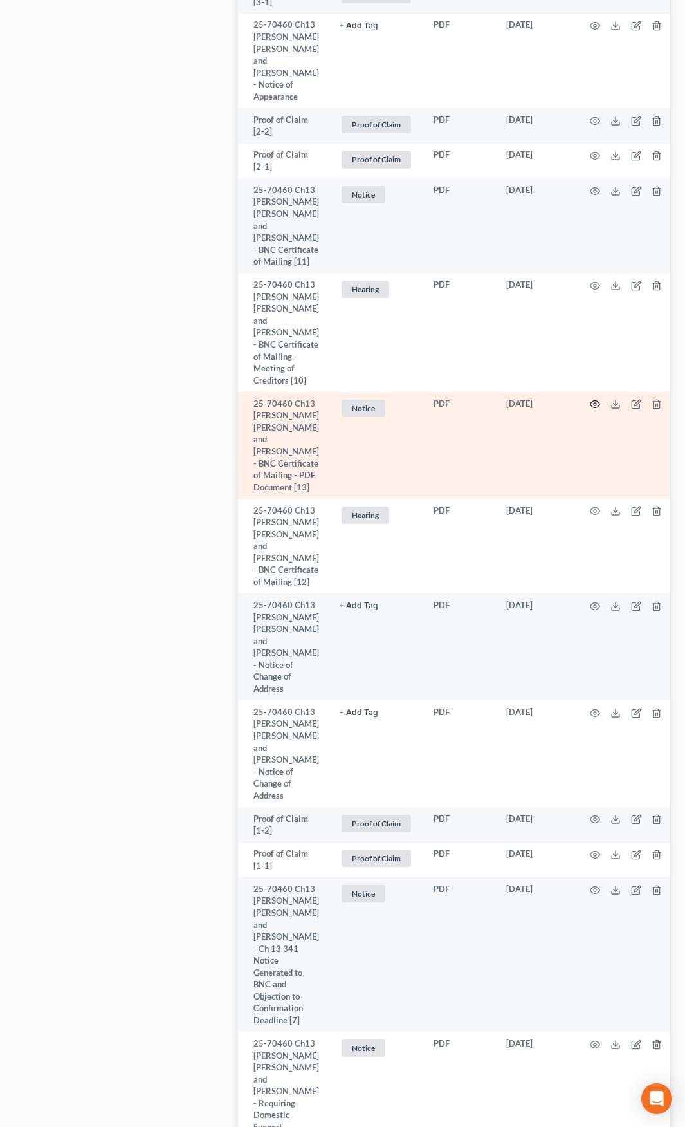
click at [590, 399] on icon "button" at bounding box center [595, 404] width 10 height 10
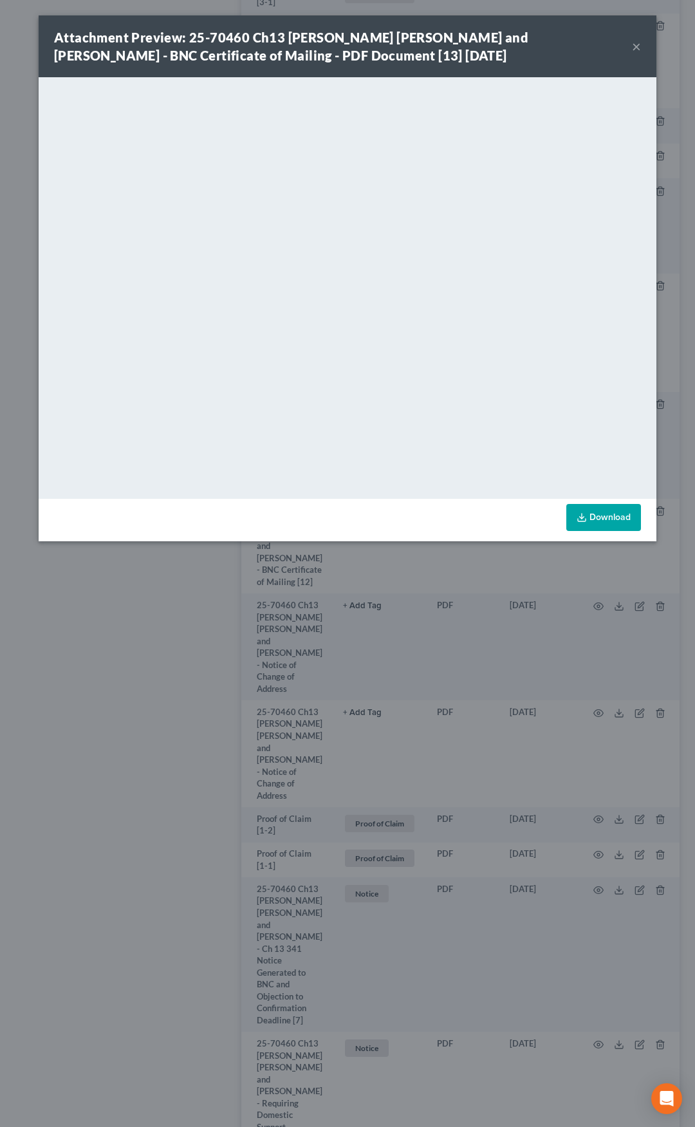
click at [636, 47] on button "×" at bounding box center [636, 46] width 9 height 15
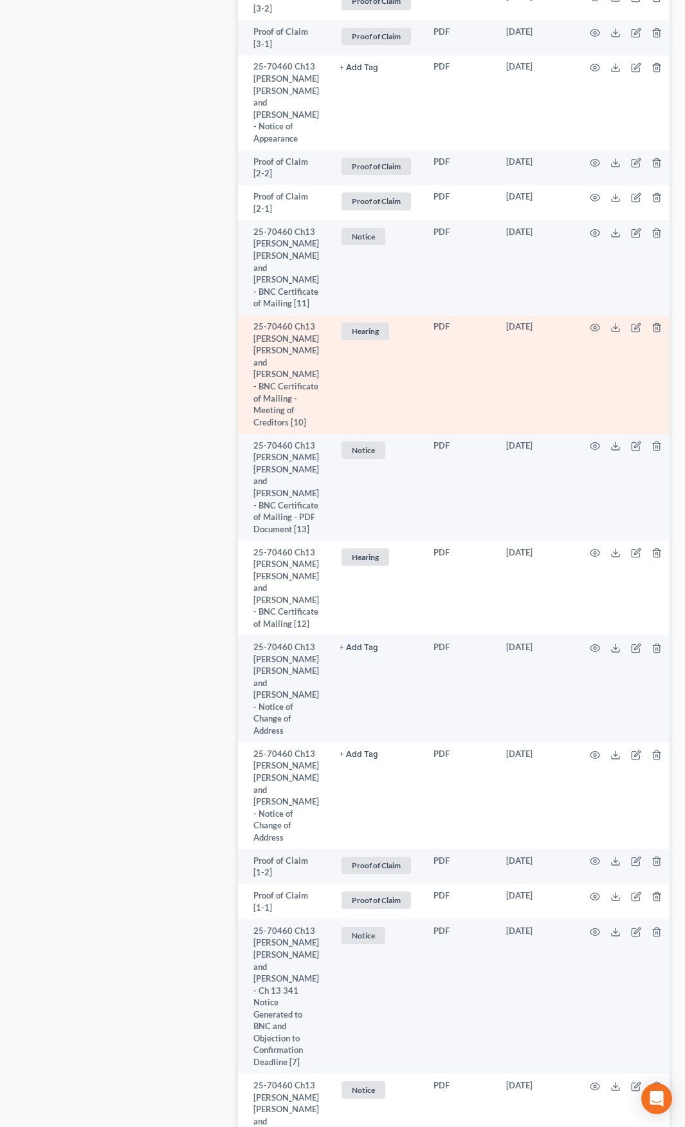
scroll to position [3044, 0]
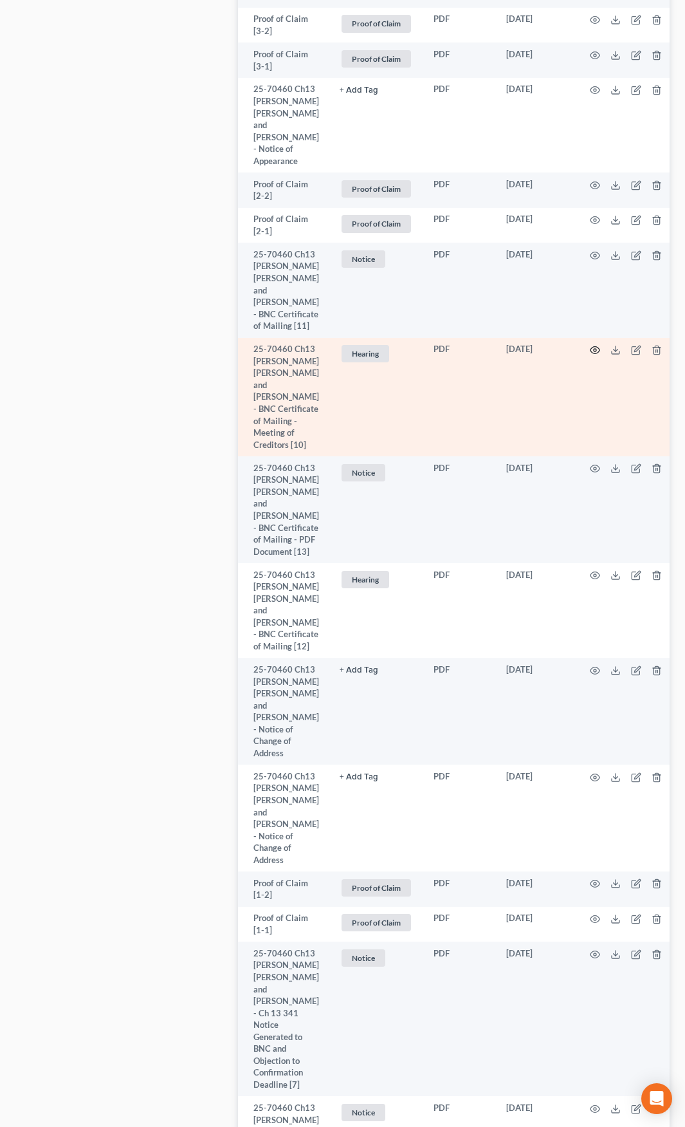
click at [590, 347] on icon "button" at bounding box center [595, 350] width 10 height 7
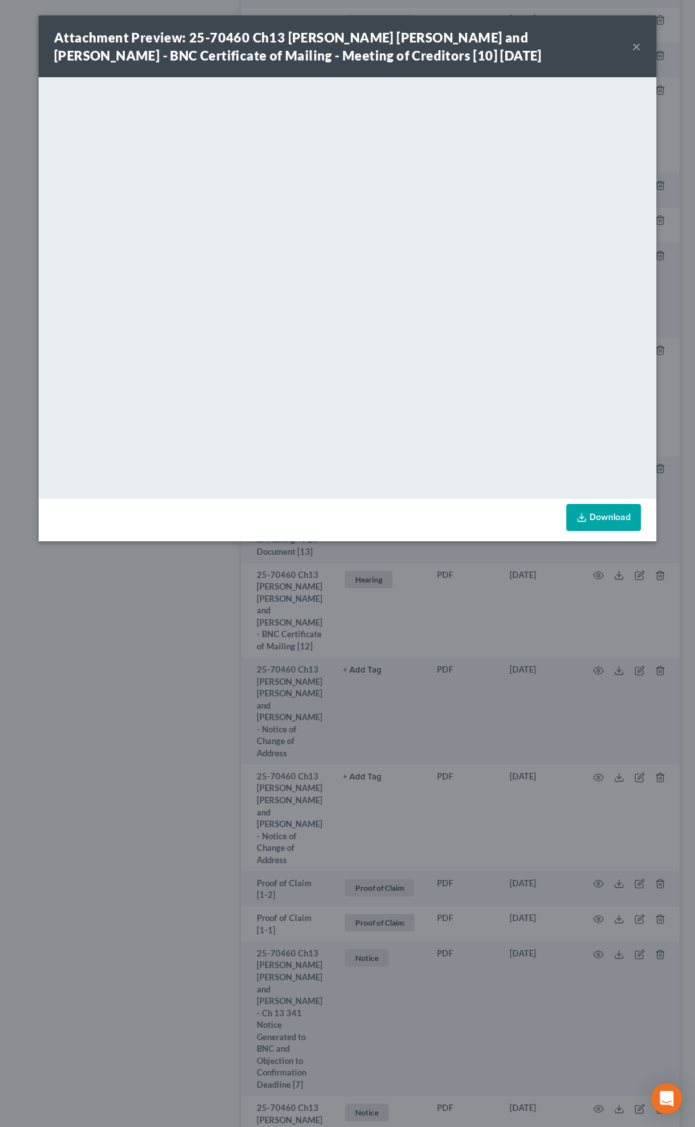
click at [632, 50] on button "×" at bounding box center [636, 46] width 9 height 15
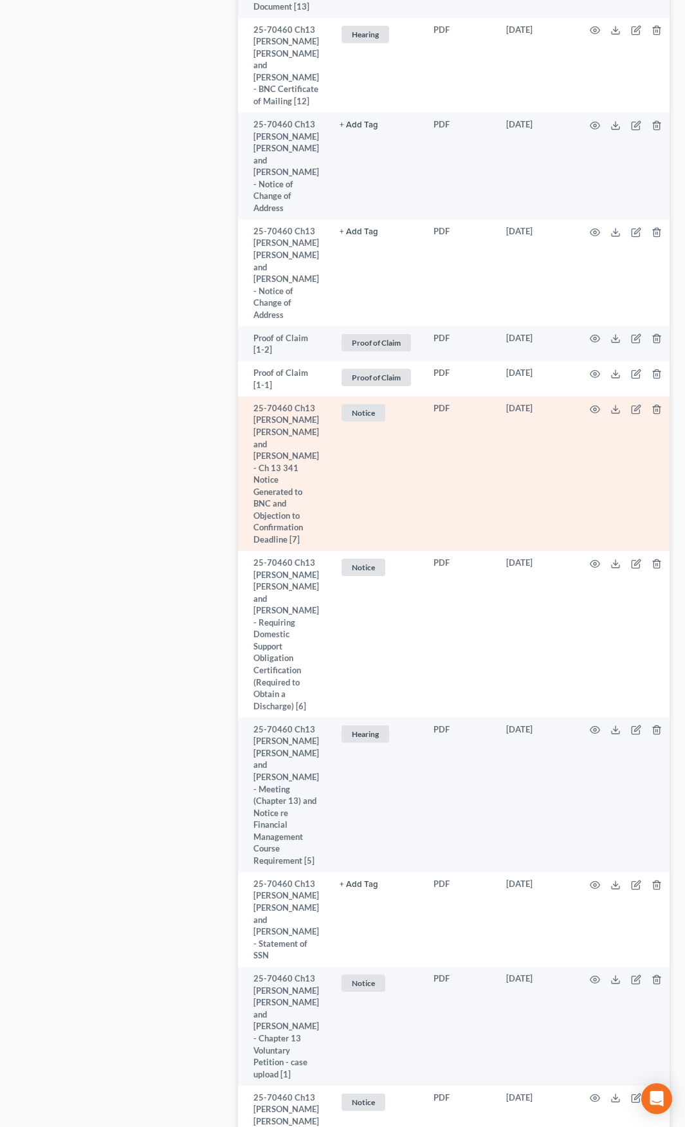
scroll to position [3495, 0]
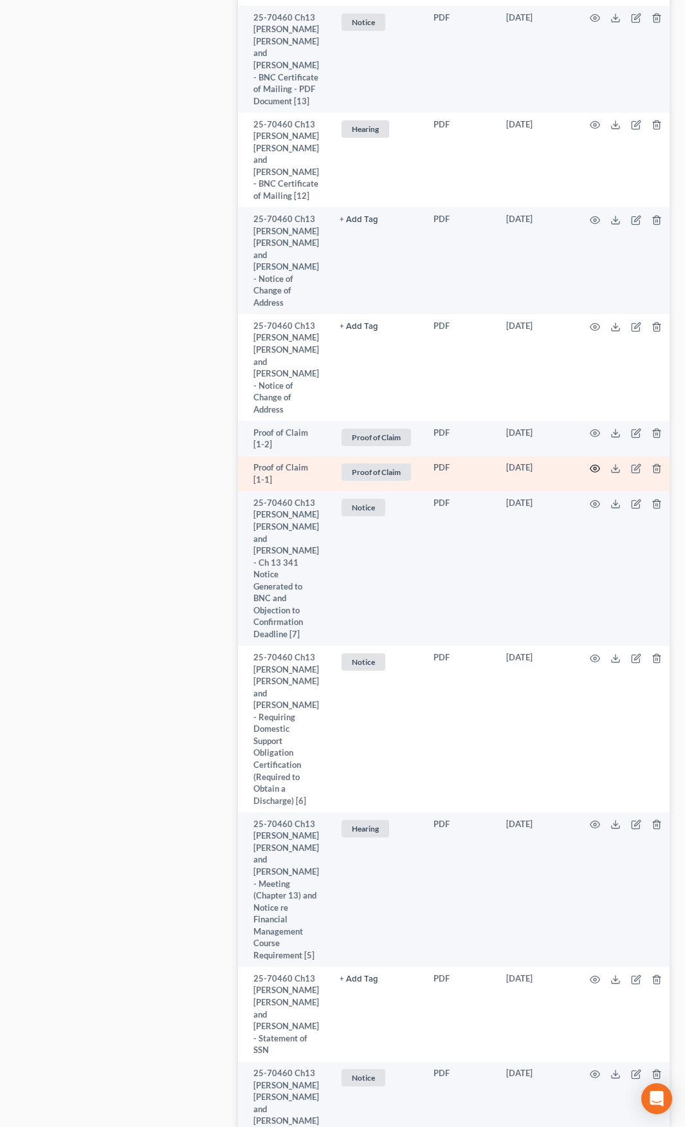
click at [592, 463] on icon "button" at bounding box center [595, 468] width 10 height 10
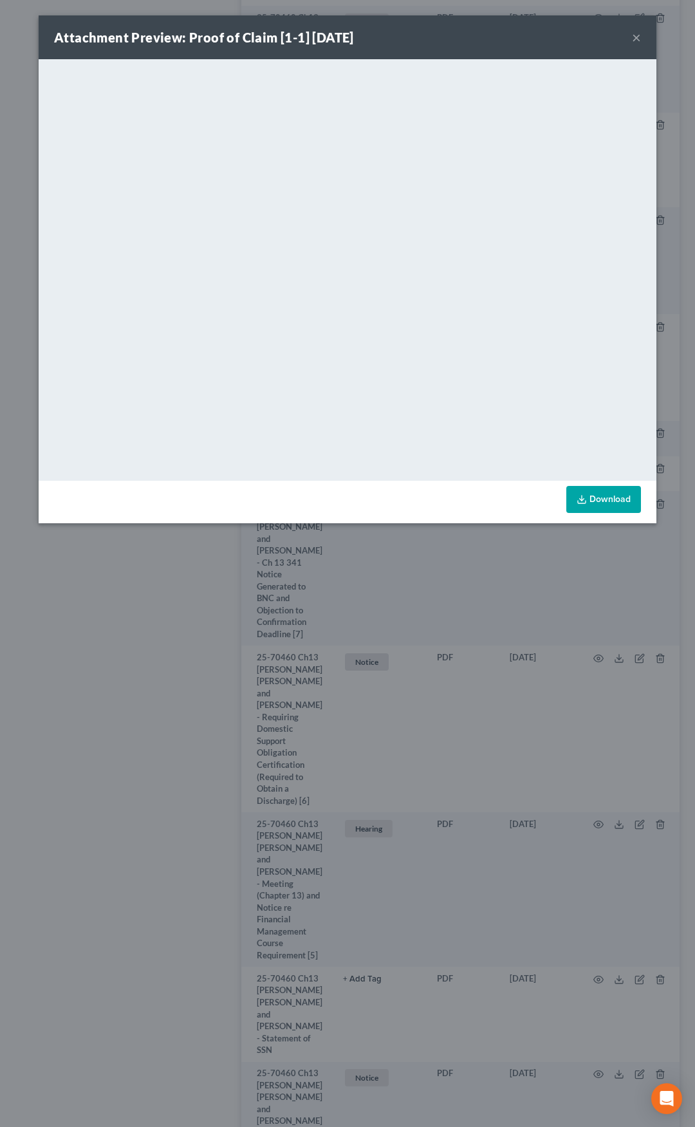
click at [643, 38] on div "Attachment Preview: Proof of Claim [1-1] 06/03/2025 ×" at bounding box center [348, 37] width 618 height 44
click at [638, 38] on button "×" at bounding box center [636, 37] width 9 height 15
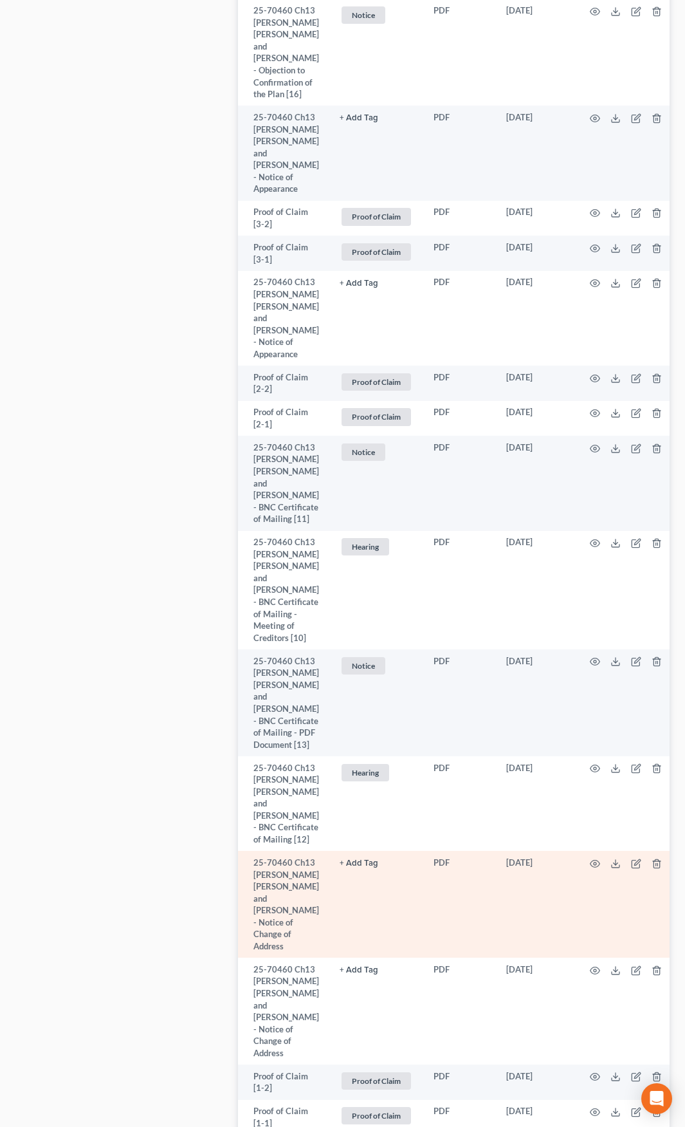
scroll to position [2723, 0]
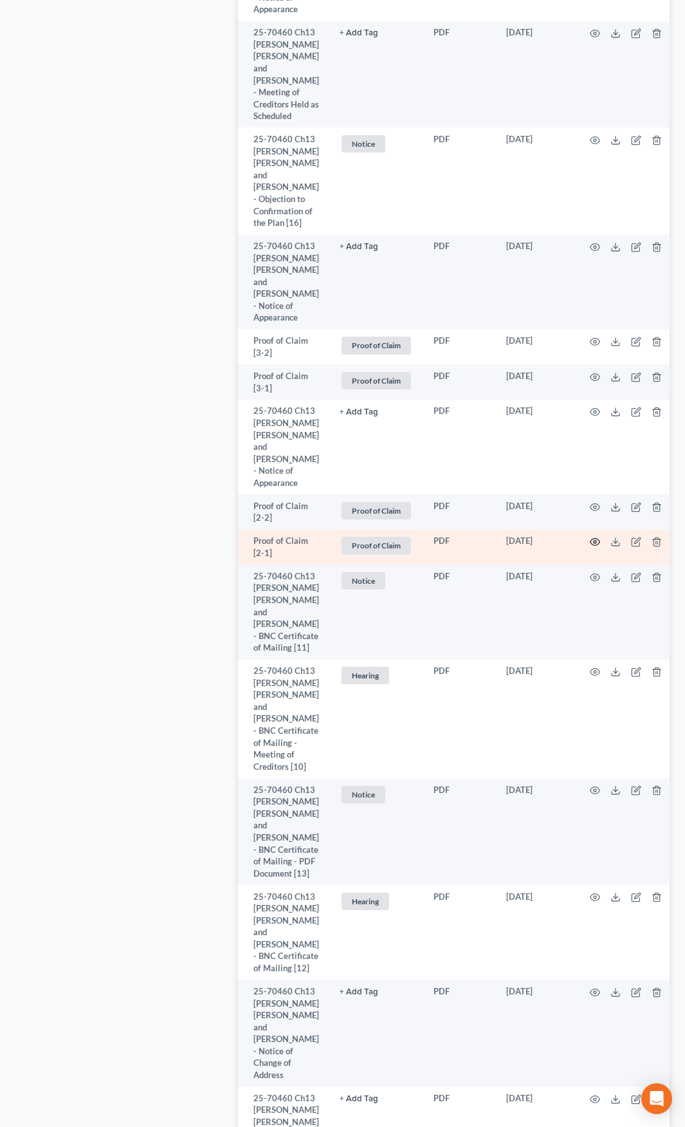
click at [590, 537] on icon "button" at bounding box center [595, 542] width 10 height 10
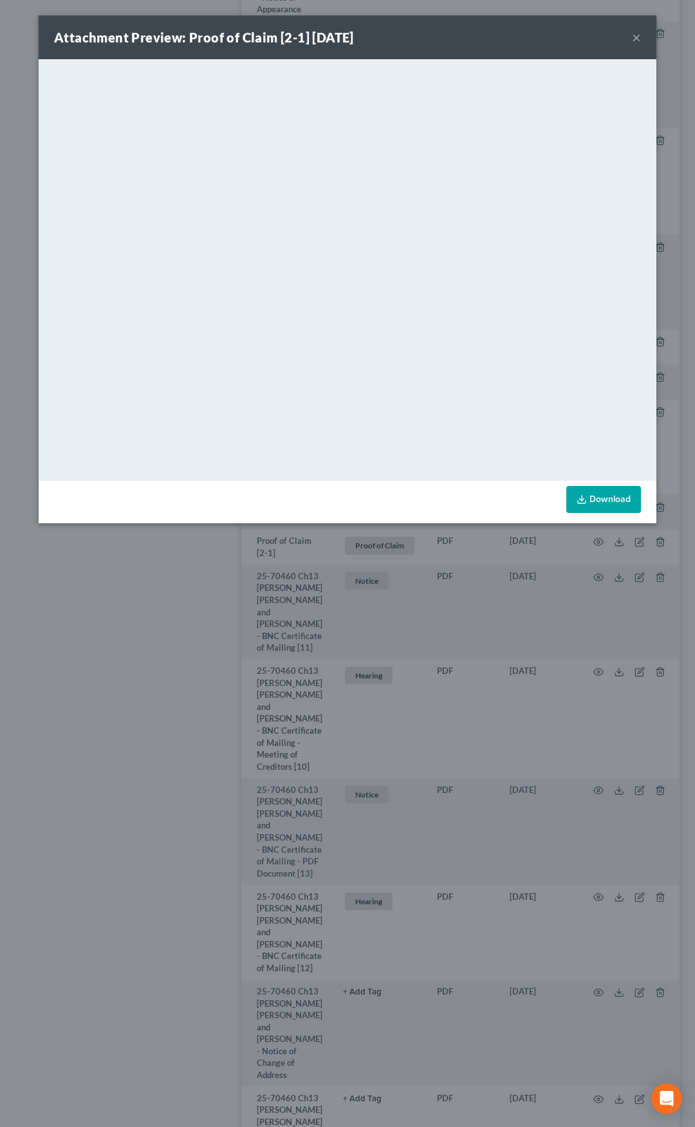
click at [633, 36] on button "×" at bounding box center [636, 37] width 9 height 15
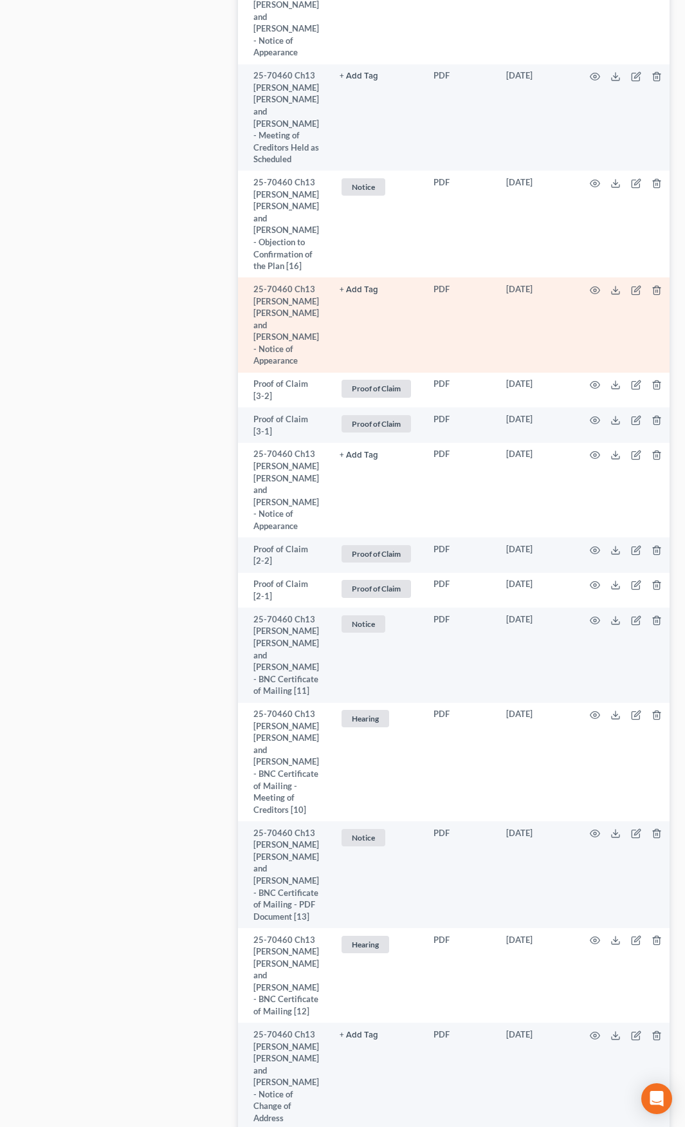
scroll to position [2658, 0]
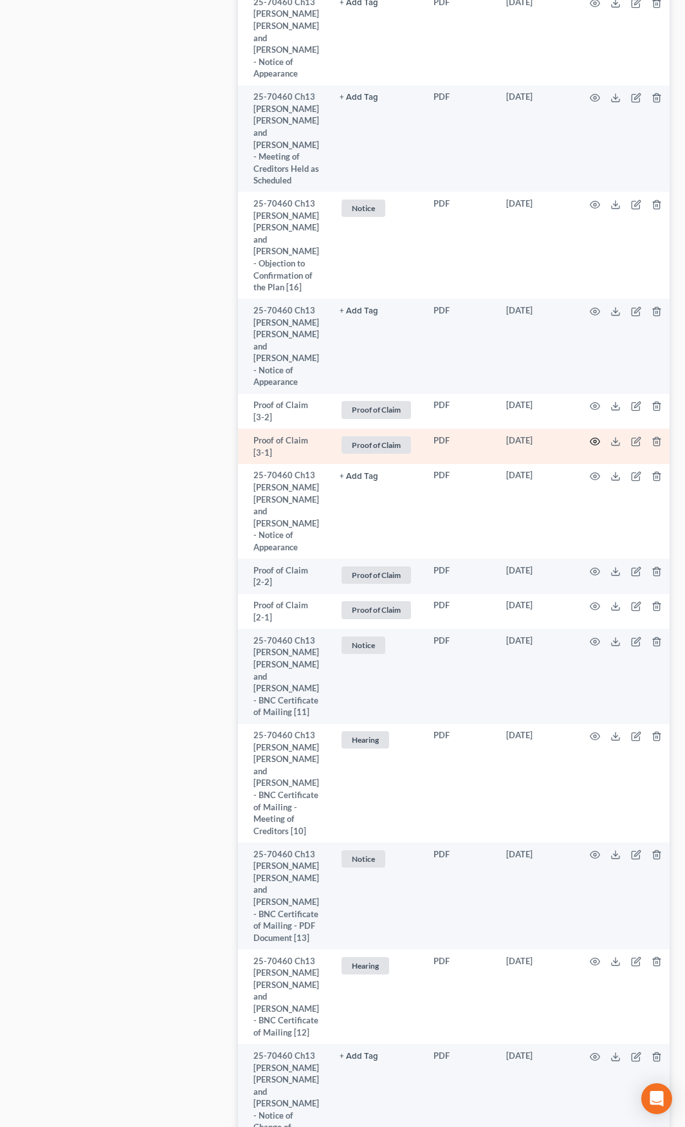
click at [594, 440] on circle "button" at bounding box center [595, 441] width 3 height 3
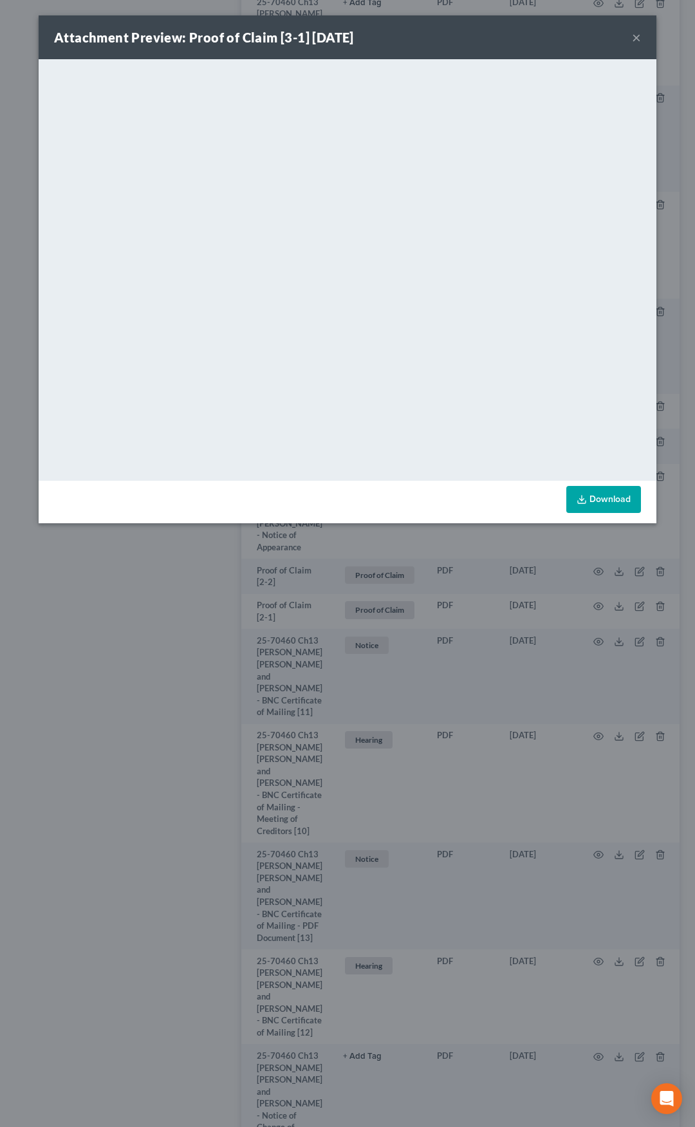
click at [639, 35] on button "×" at bounding box center [636, 37] width 9 height 15
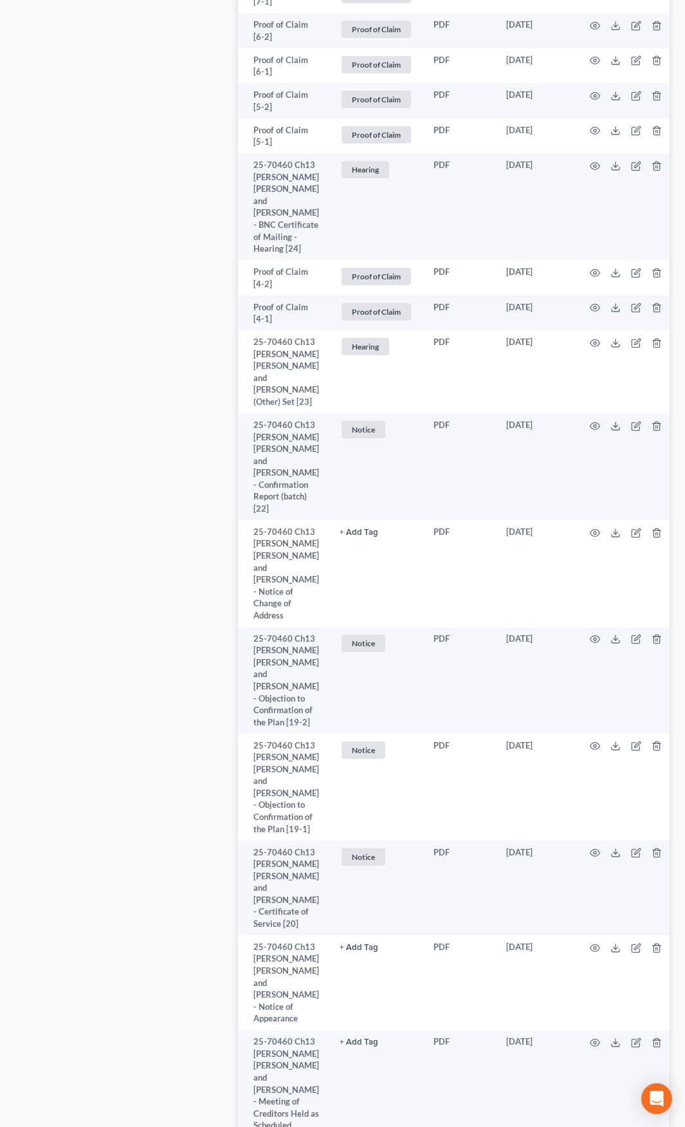
scroll to position [1693, 0]
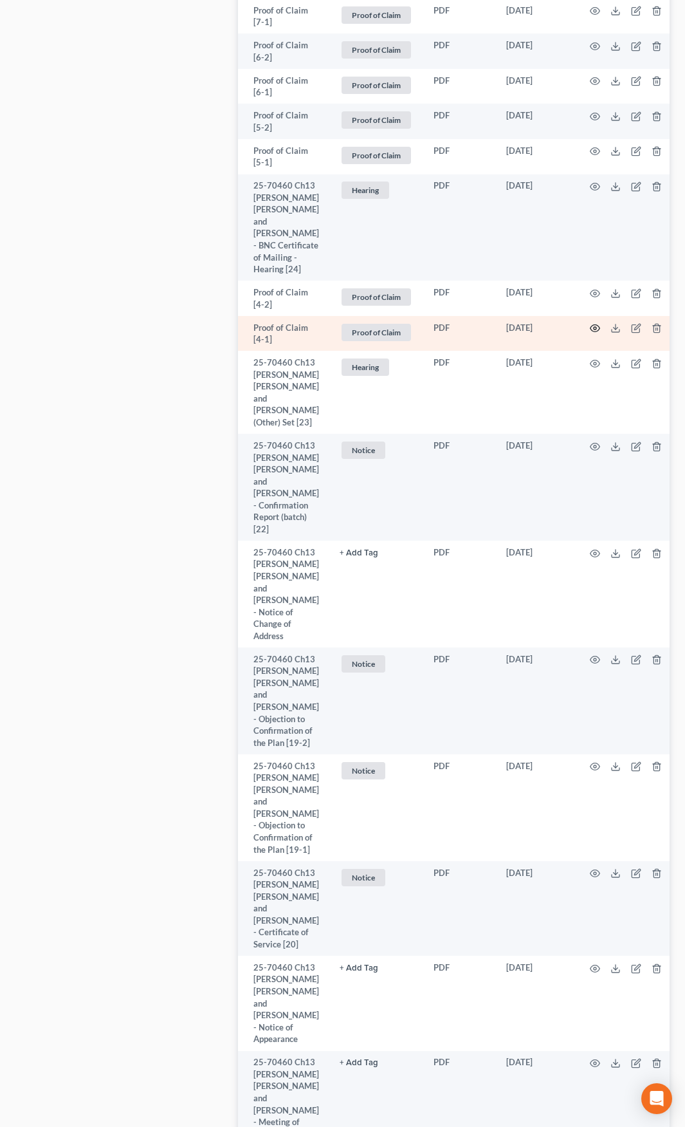
click at [590, 327] on icon "button" at bounding box center [595, 328] width 10 height 7
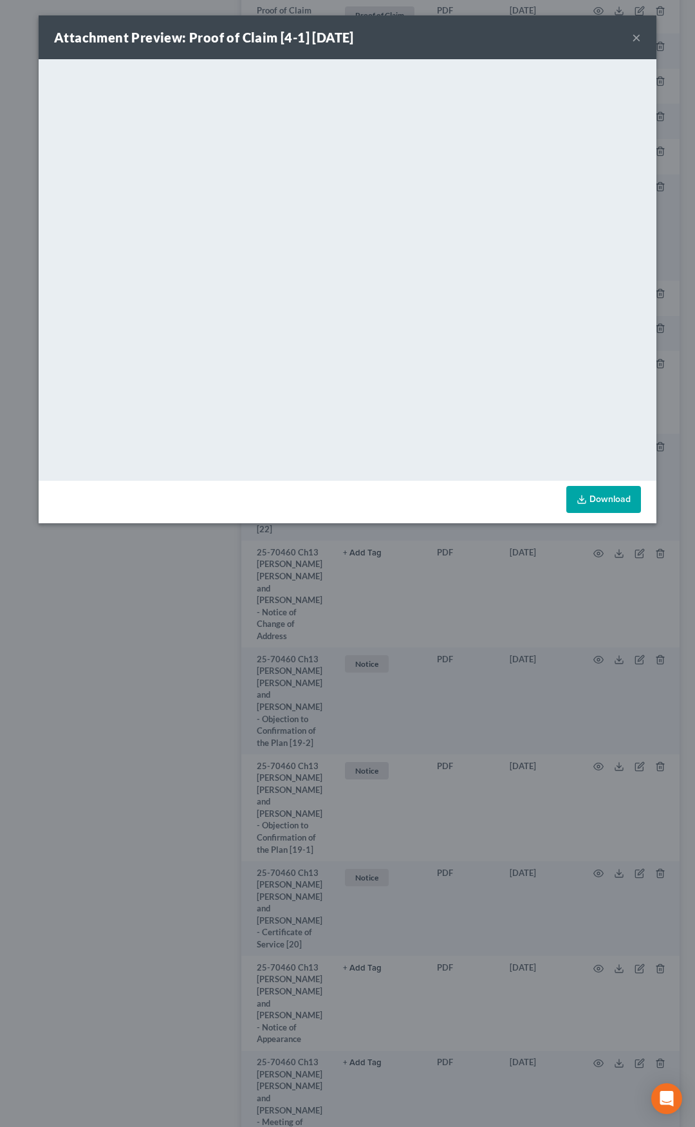
click at [630, 39] on div "Attachment Preview: Proof of Claim [4-1] 07/25/2025 ×" at bounding box center [348, 37] width 618 height 44
click at [640, 38] on button "×" at bounding box center [636, 37] width 9 height 15
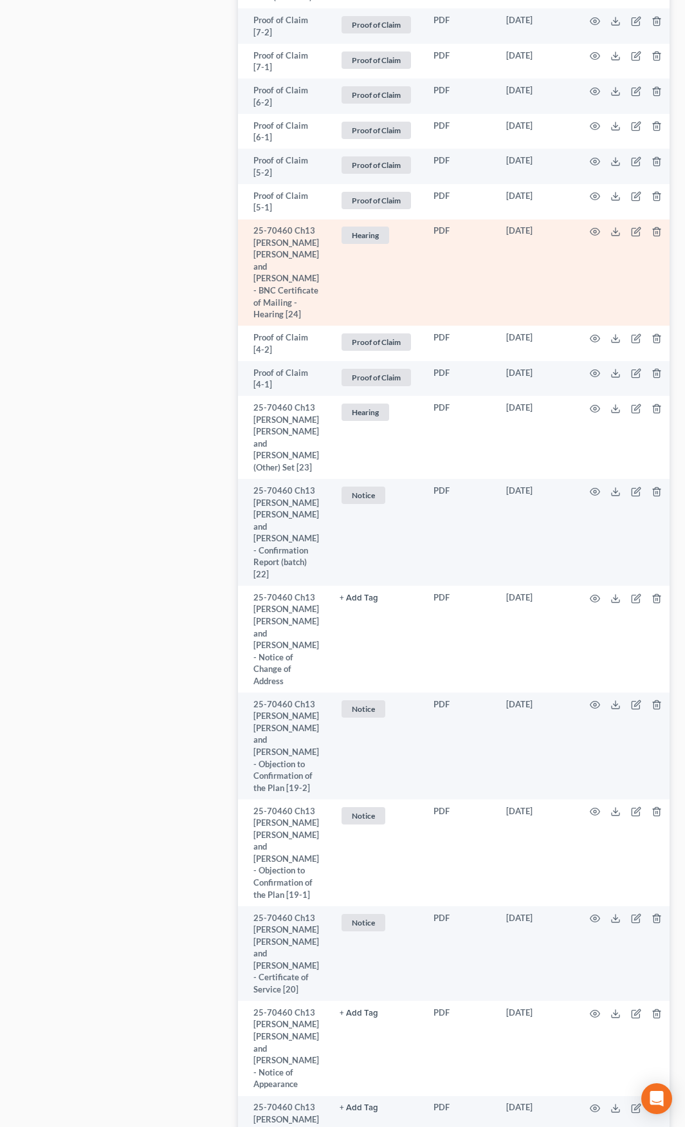
scroll to position [1500, 0]
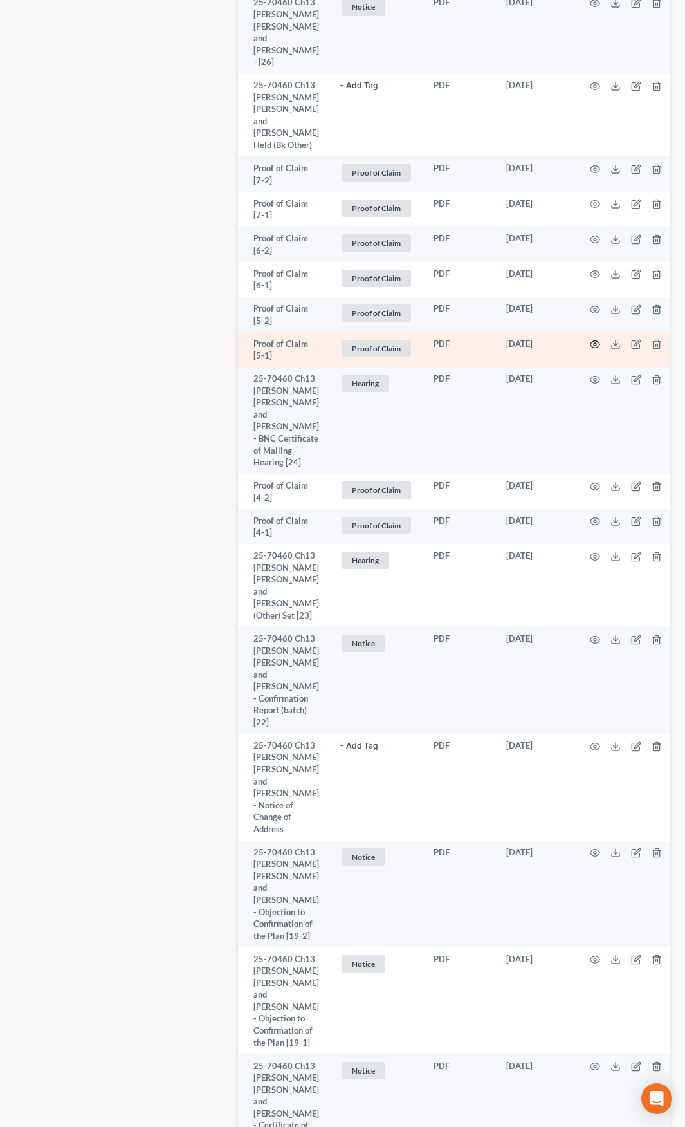
click at [594, 345] on circle "button" at bounding box center [595, 344] width 3 height 3
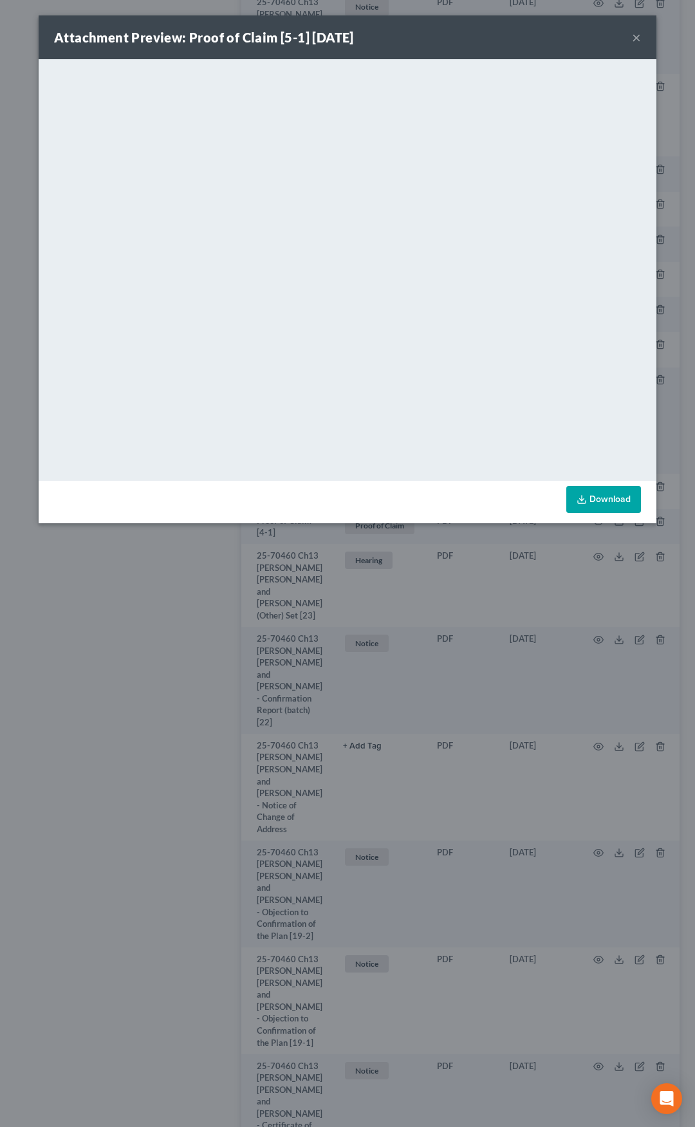
click at [638, 38] on button "×" at bounding box center [636, 37] width 9 height 15
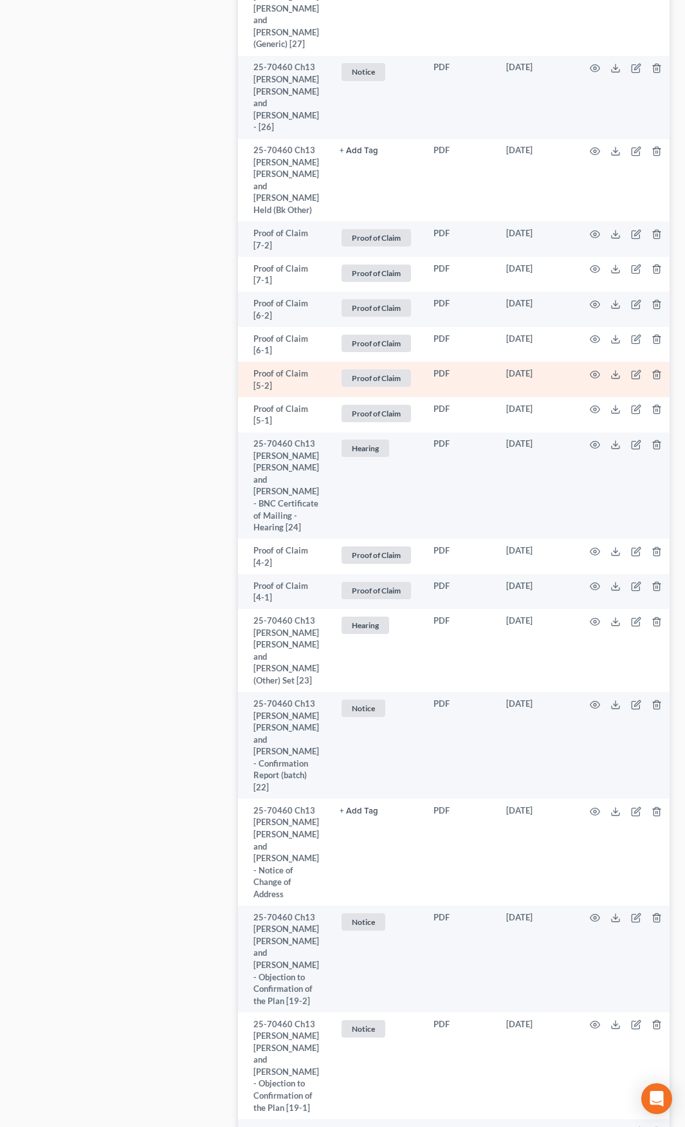
scroll to position [1372, 0]
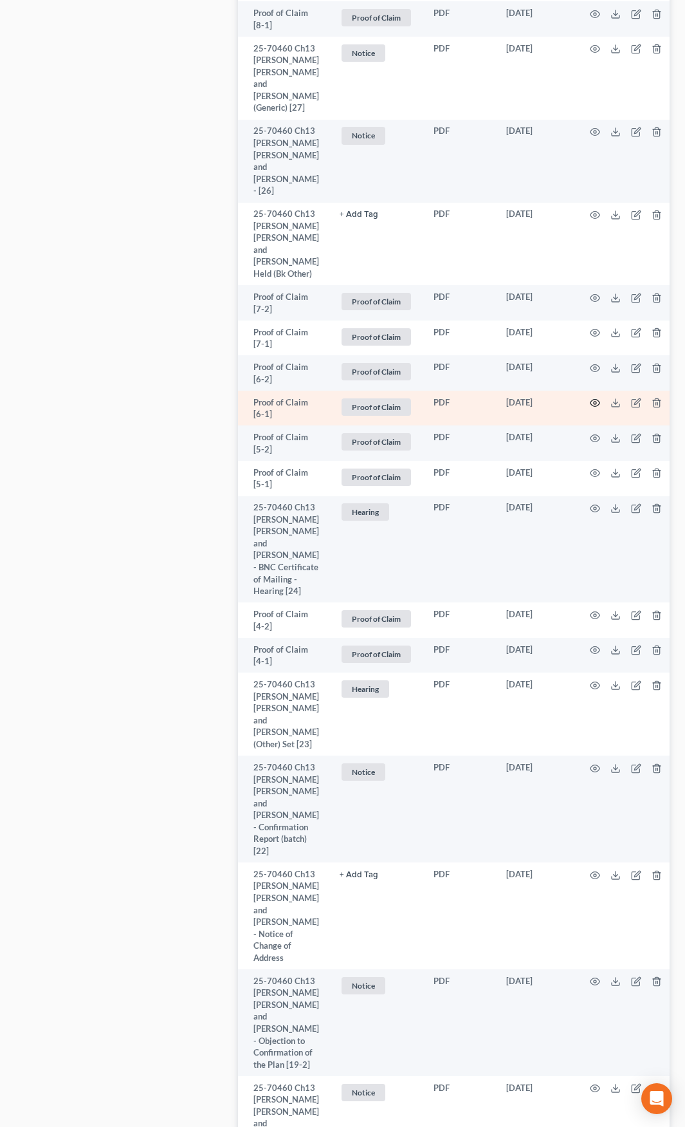
click at [590, 401] on icon "button" at bounding box center [595, 403] width 10 height 10
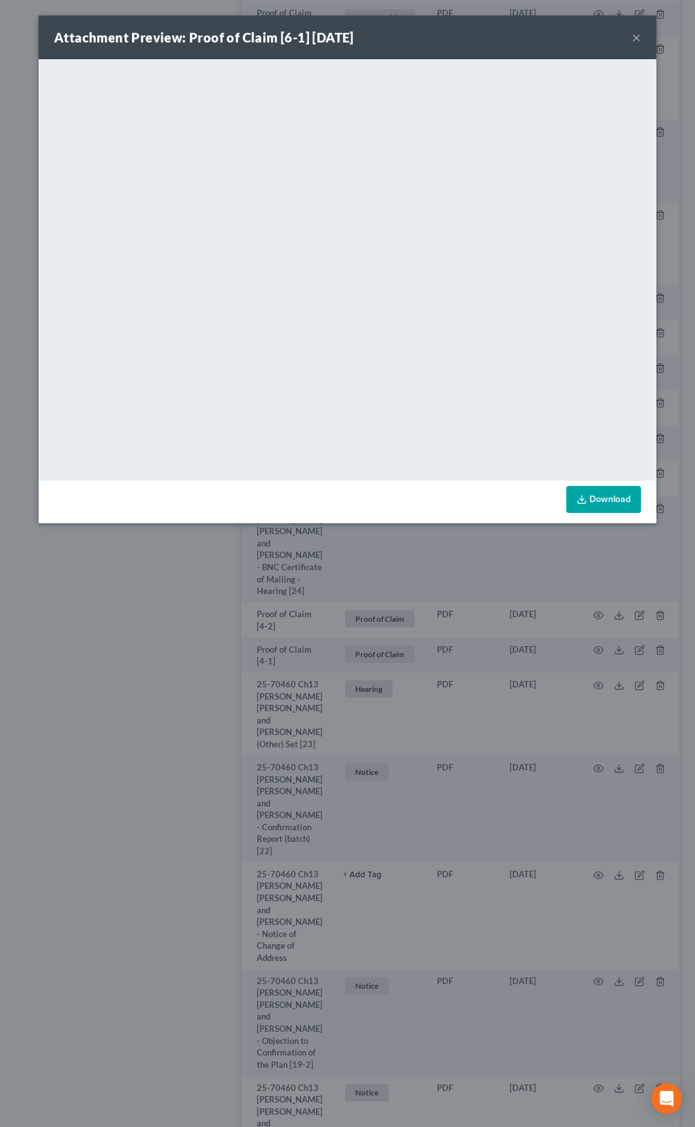
click at [636, 37] on button "×" at bounding box center [636, 37] width 9 height 15
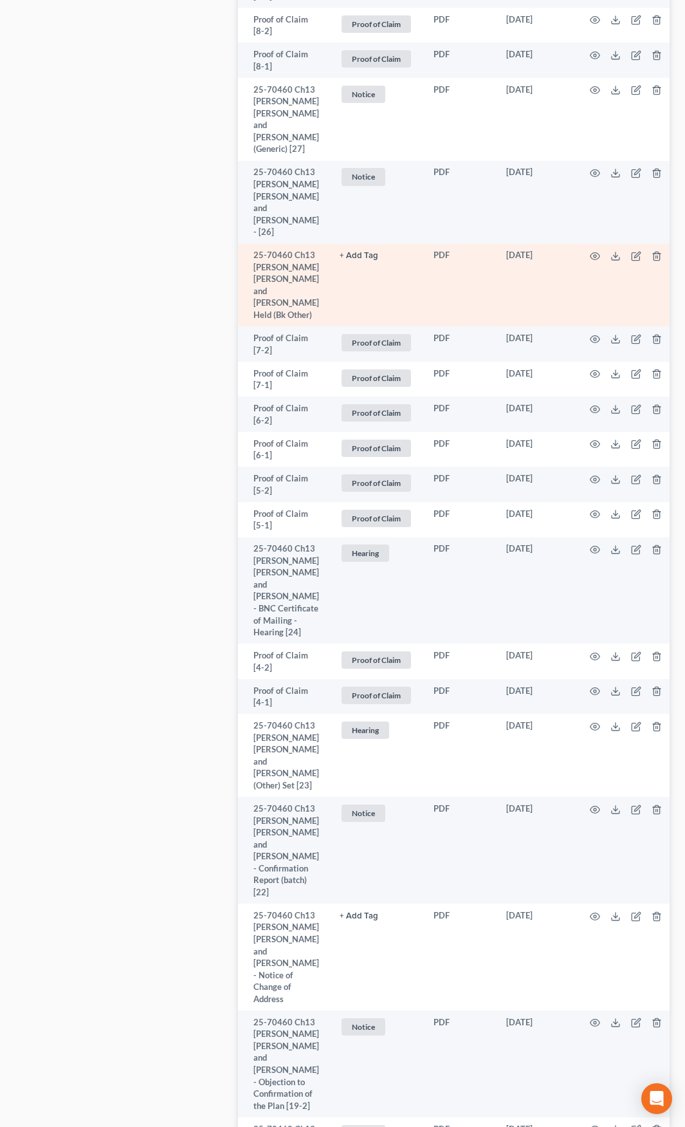
scroll to position [1307, 0]
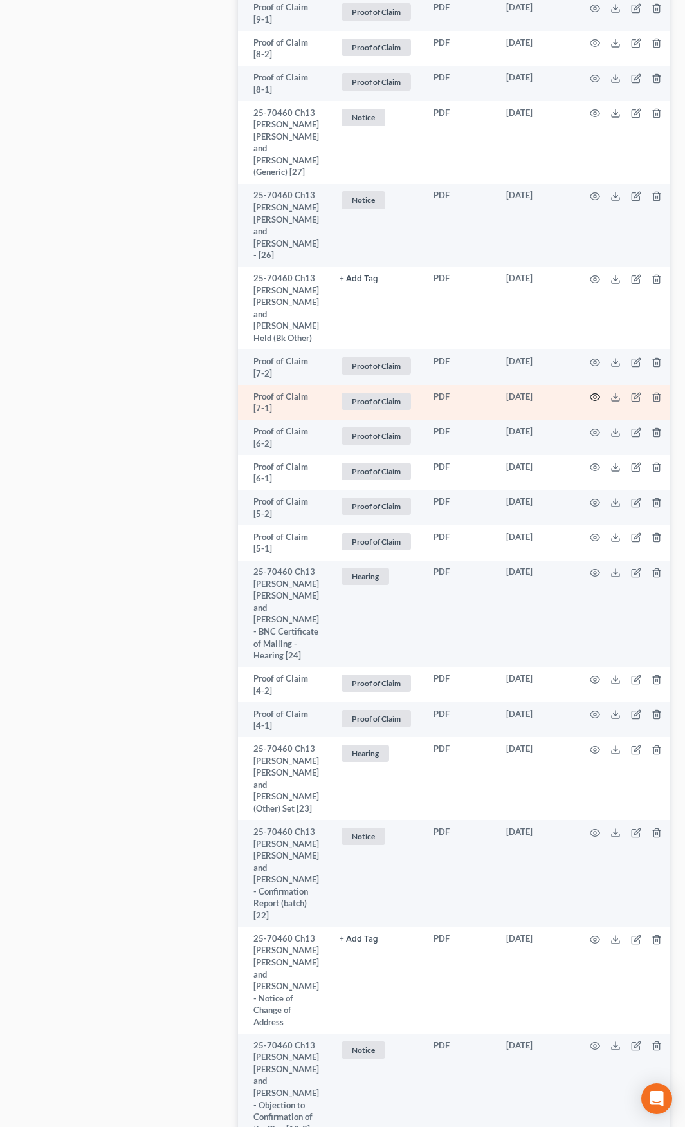
click at [590, 396] on icon "button" at bounding box center [595, 397] width 10 height 10
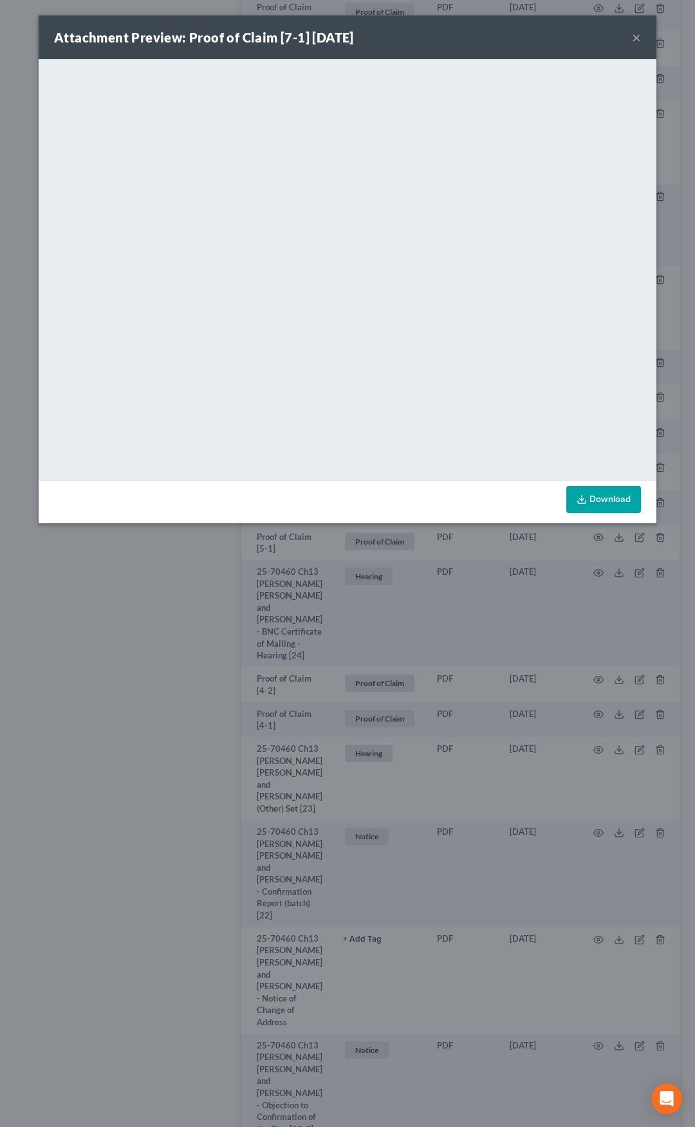
click at [638, 40] on button "×" at bounding box center [636, 37] width 9 height 15
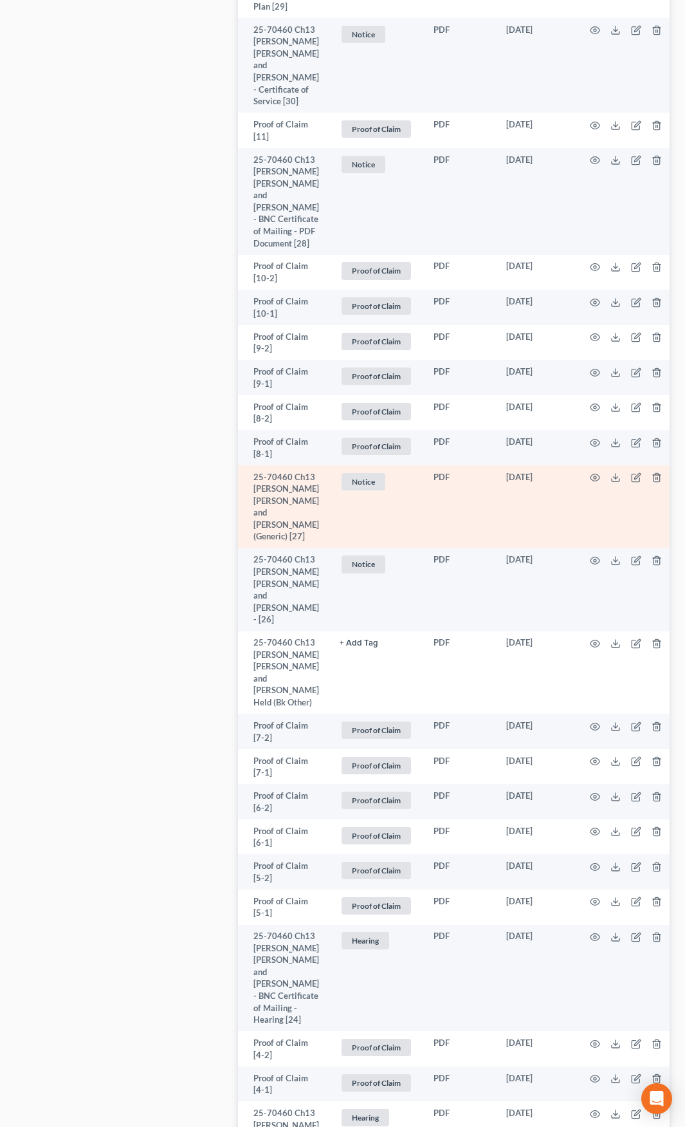
scroll to position [921, 0]
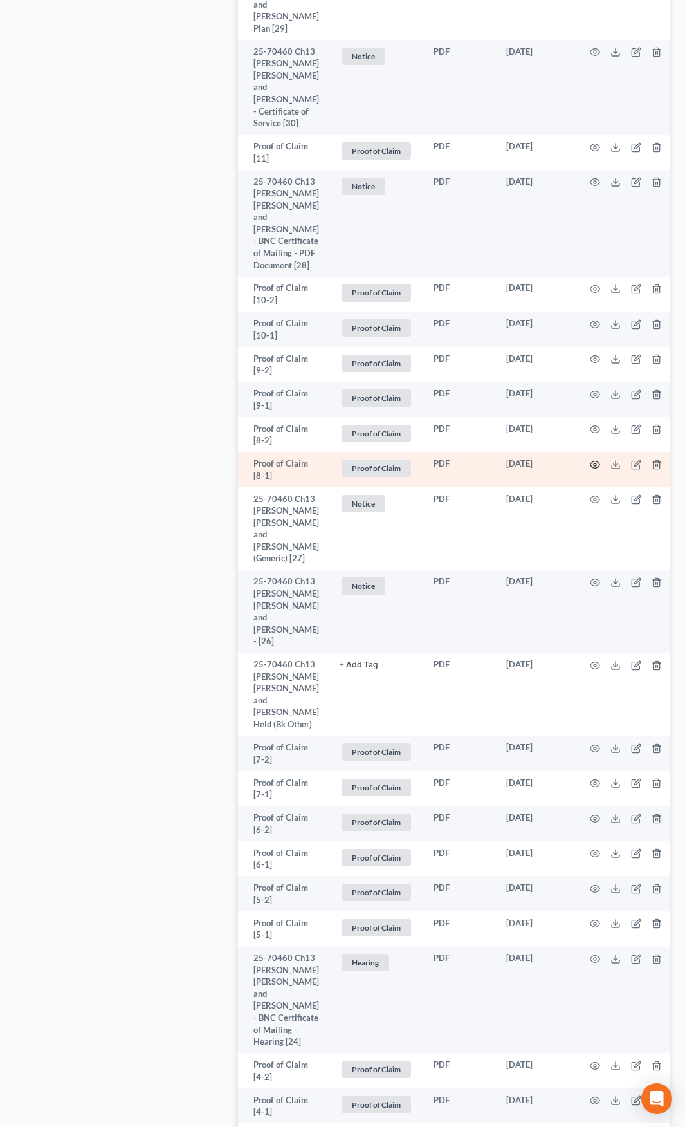
click at [593, 470] on icon "button" at bounding box center [595, 464] width 10 height 10
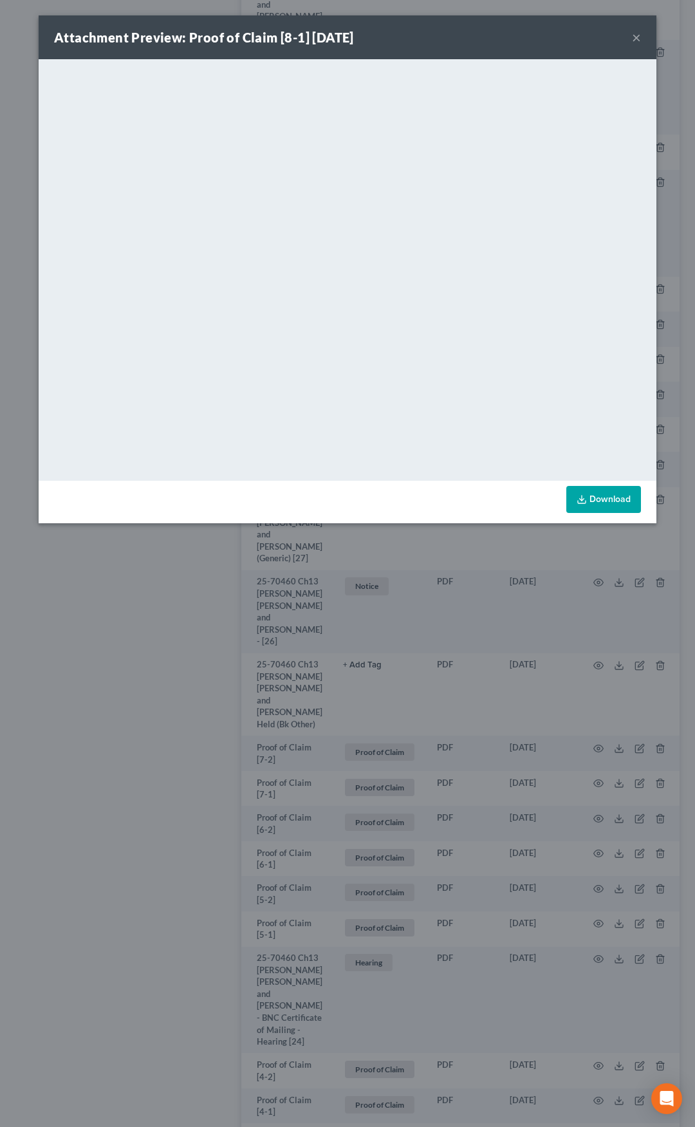
click at [635, 38] on button "×" at bounding box center [636, 37] width 9 height 15
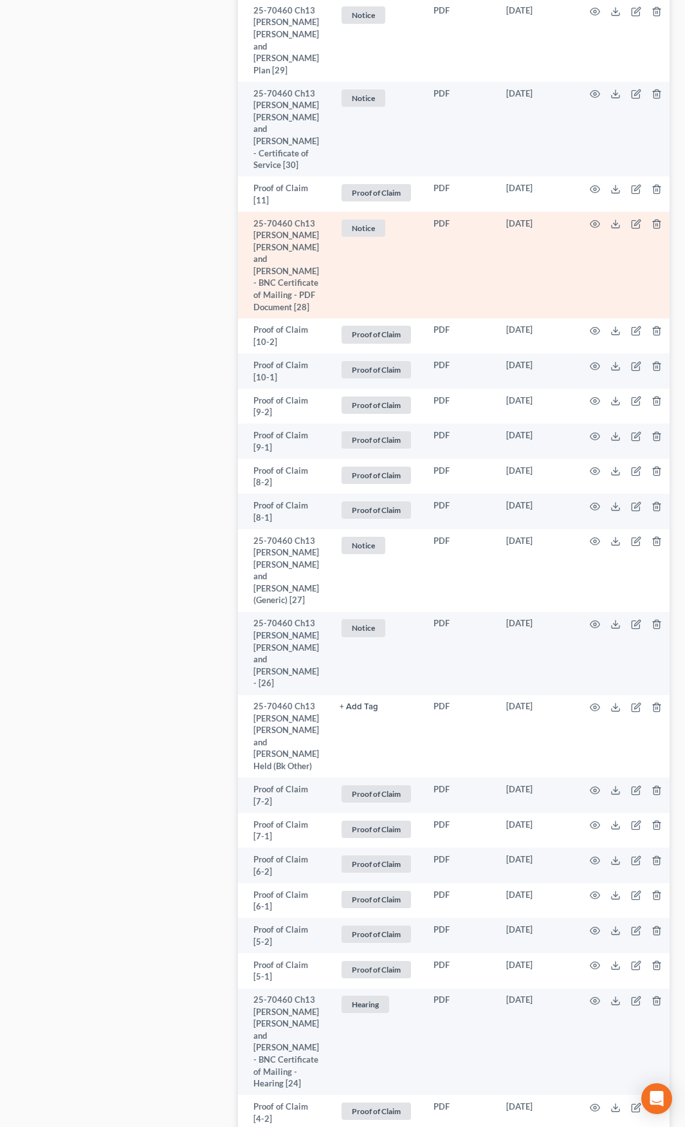
scroll to position [857, 0]
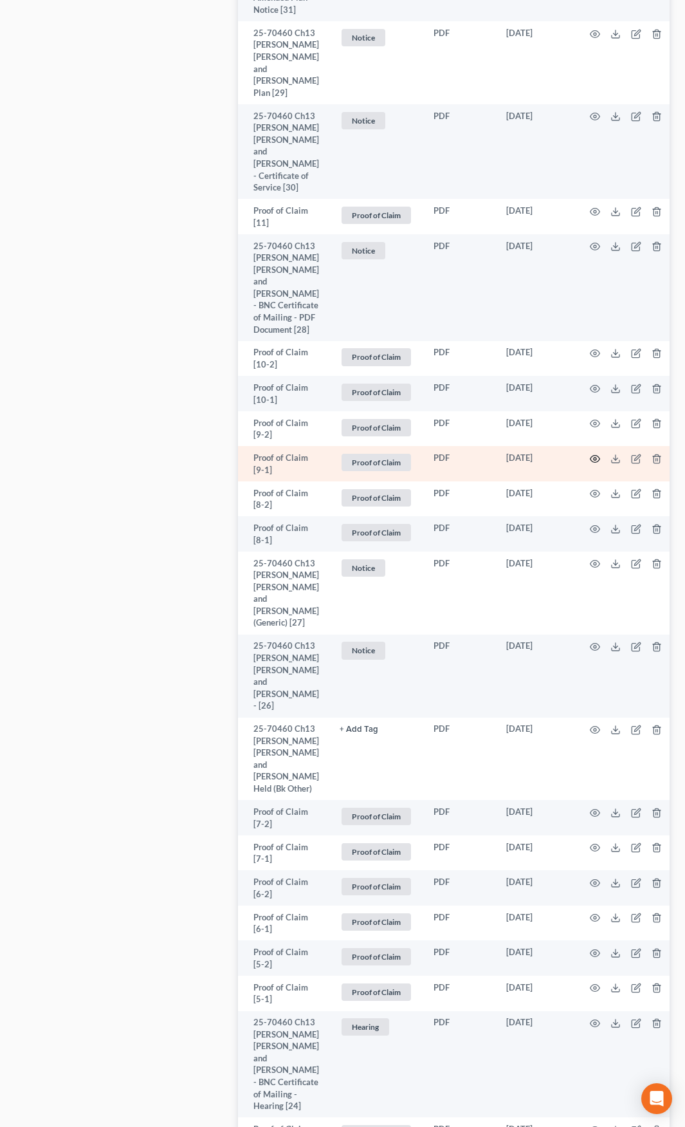
click at [594, 460] on circle "button" at bounding box center [595, 458] width 3 height 3
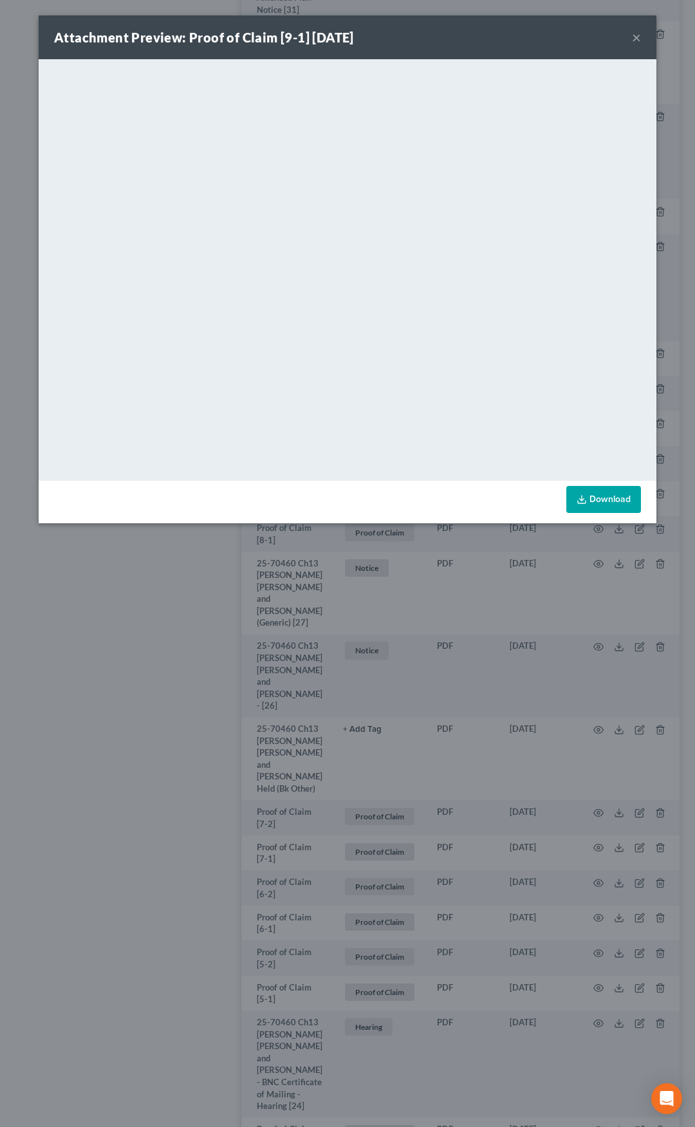
click at [634, 37] on button "×" at bounding box center [636, 37] width 9 height 15
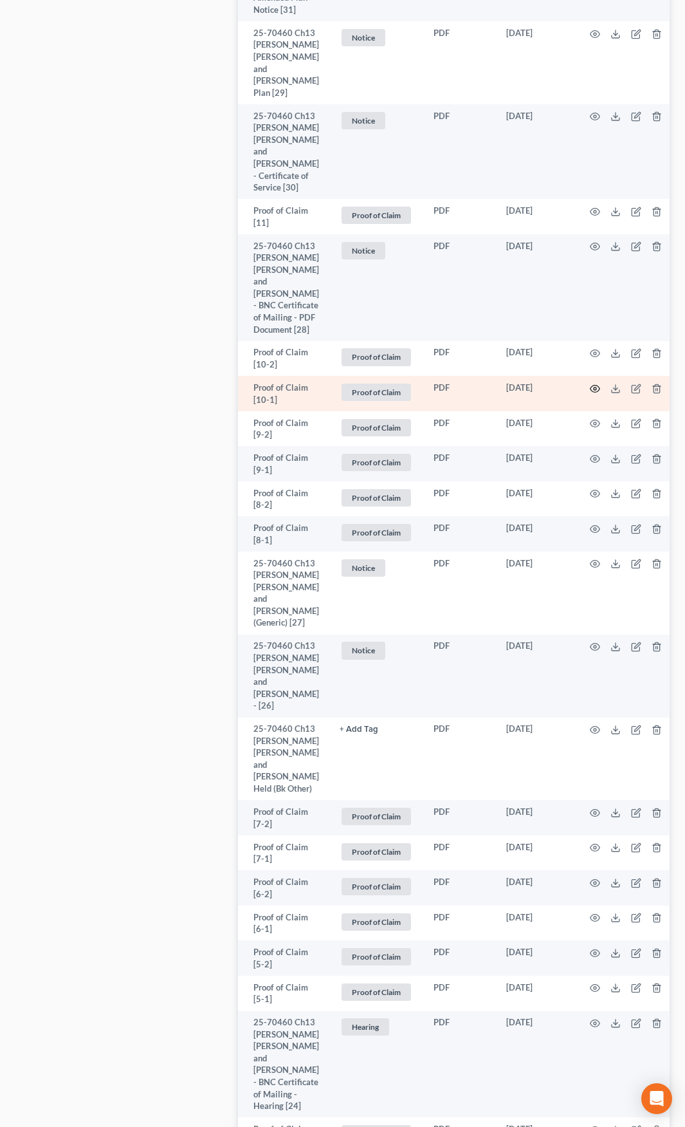
click at [593, 394] on icon "button" at bounding box center [595, 388] width 10 height 10
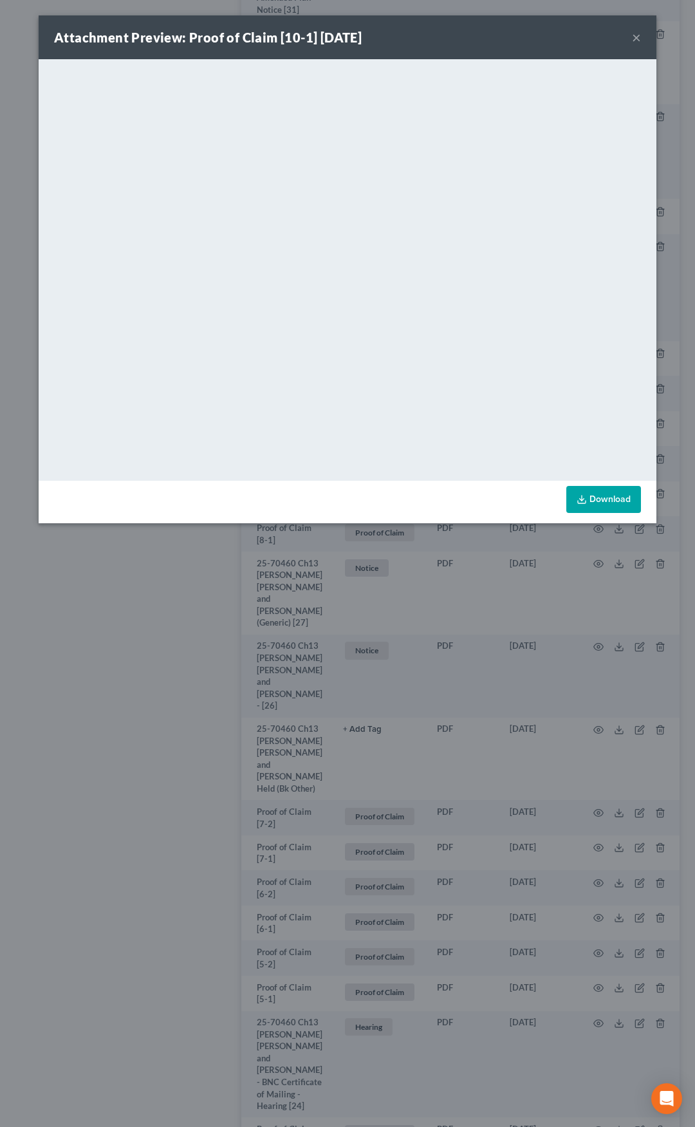
click at [638, 39] on button "×" at bounding box center [636, 37] width 9 height 15
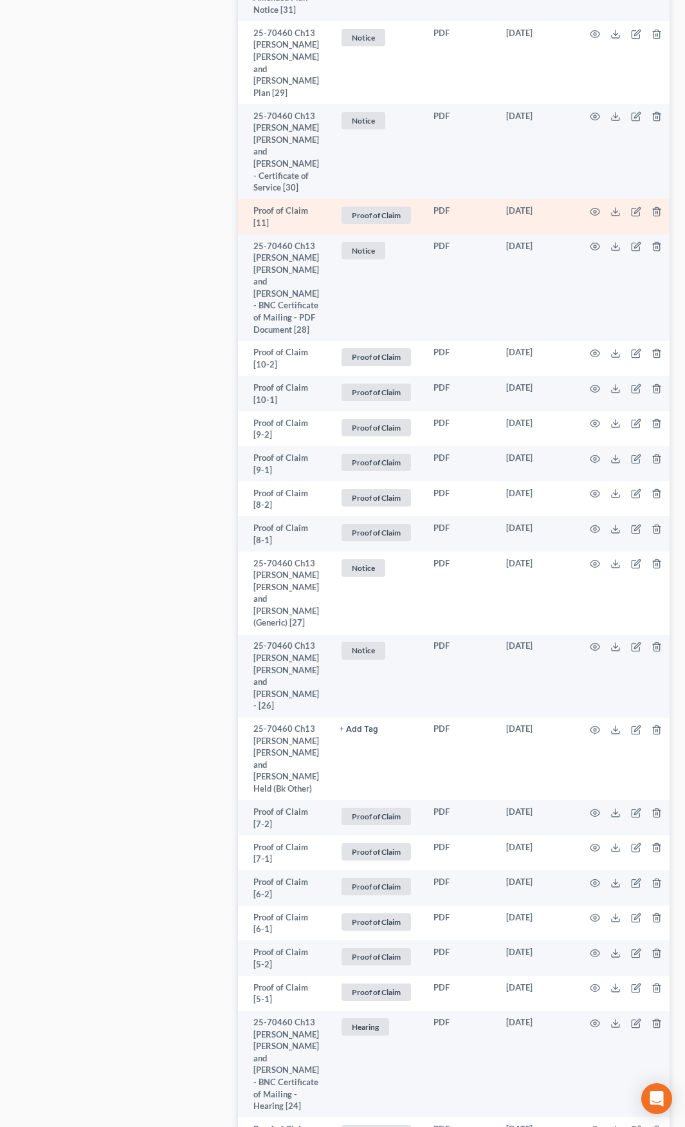
scroll to position [728, 0]
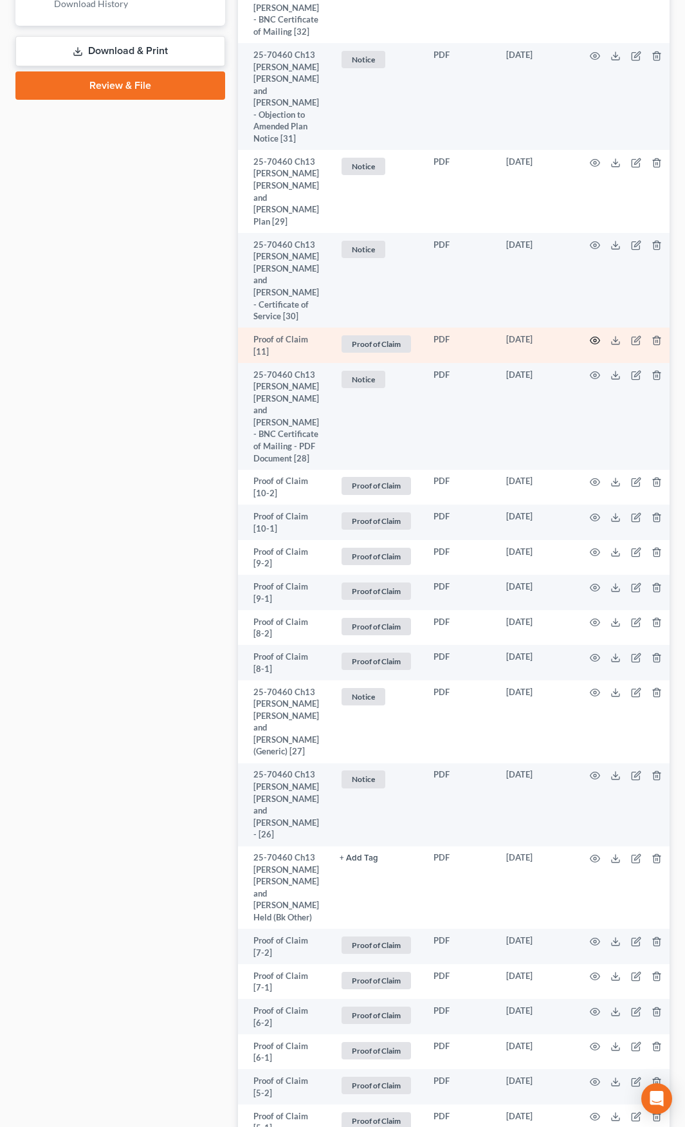
click at [594, 345] on icon "button" at bounding box center [595, 340] width 10 height 10
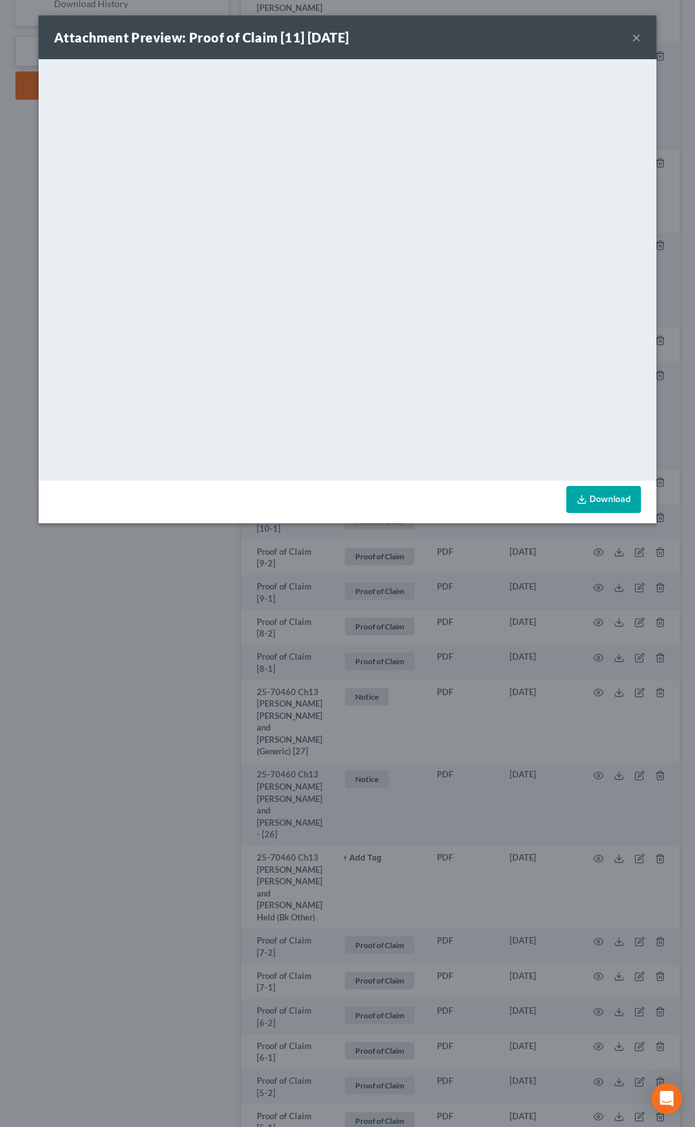
click at [636, 39] on button "×" at bounding box center [636, 37] width 9 height 15
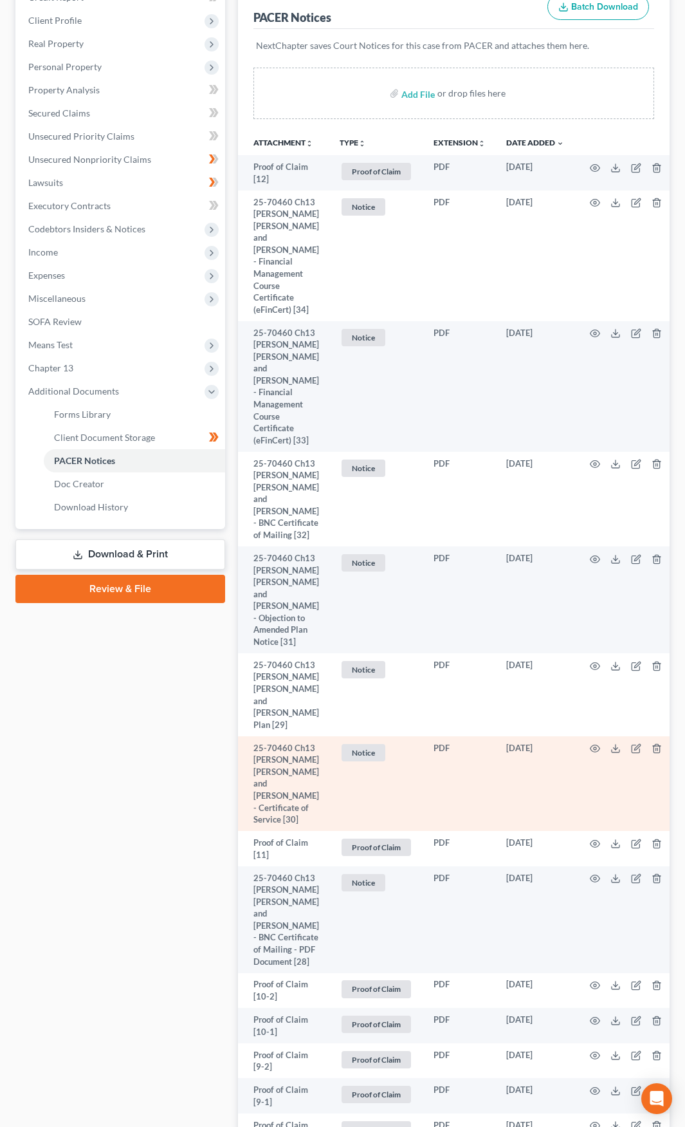
scroll to position [214, 0]
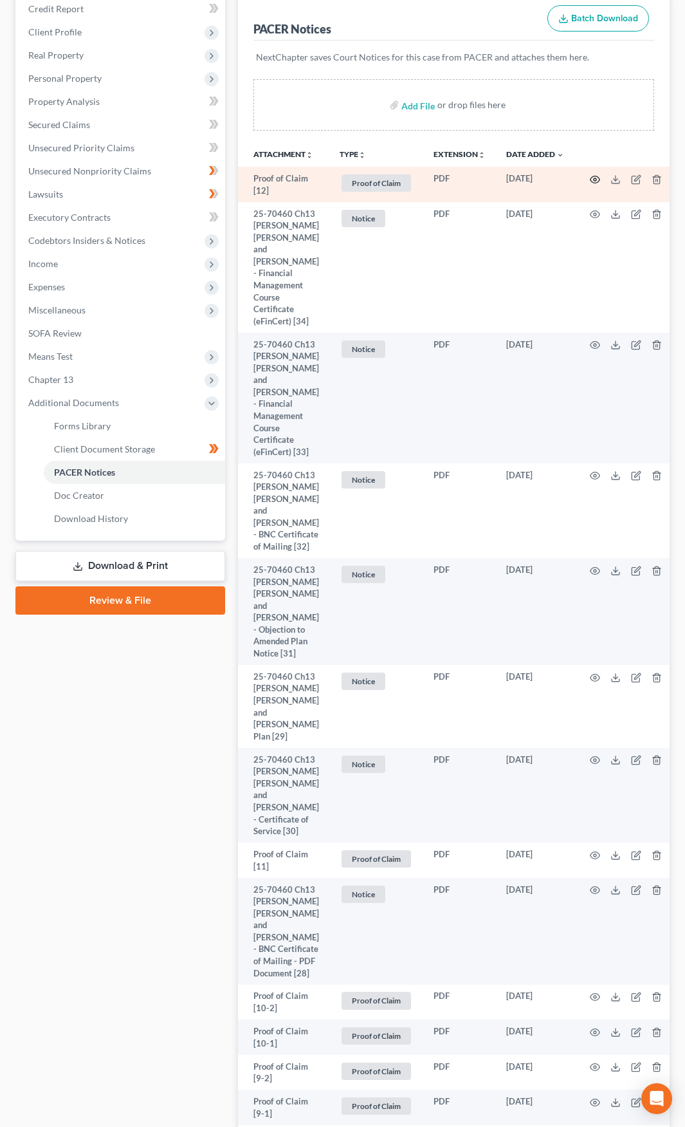
click at [594, 180] on circle "button" at bounding box center [595, 179] width 3 height 3
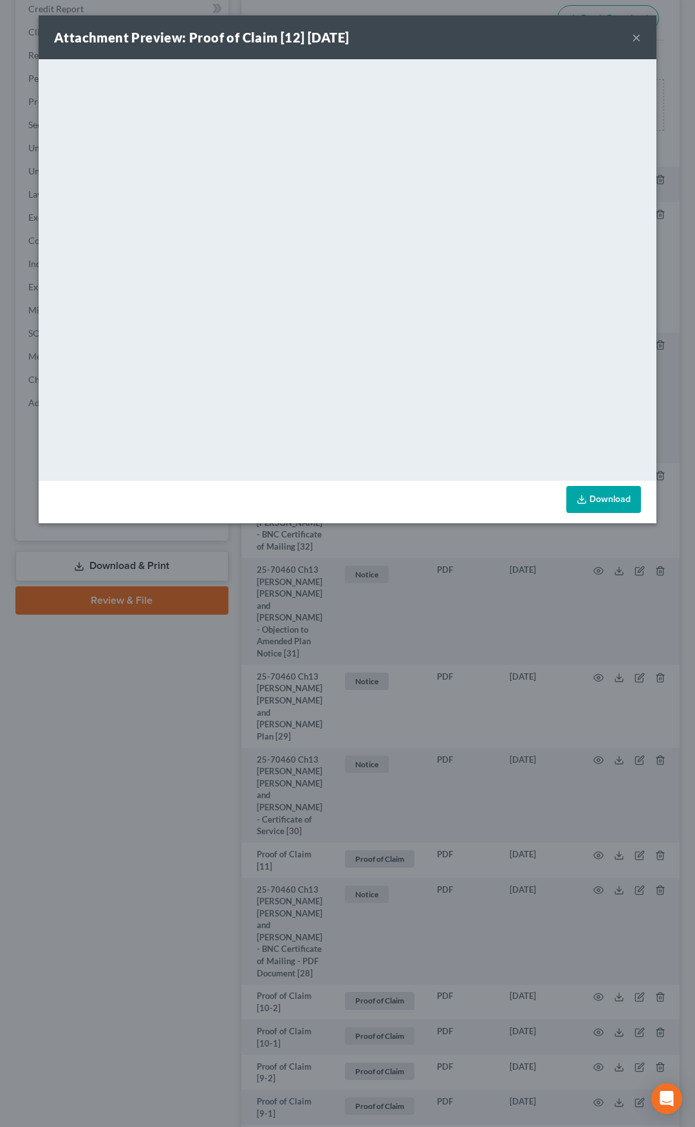
click at [633, 39] on button "×" at bounding box center [636, 37] width 9 height 15
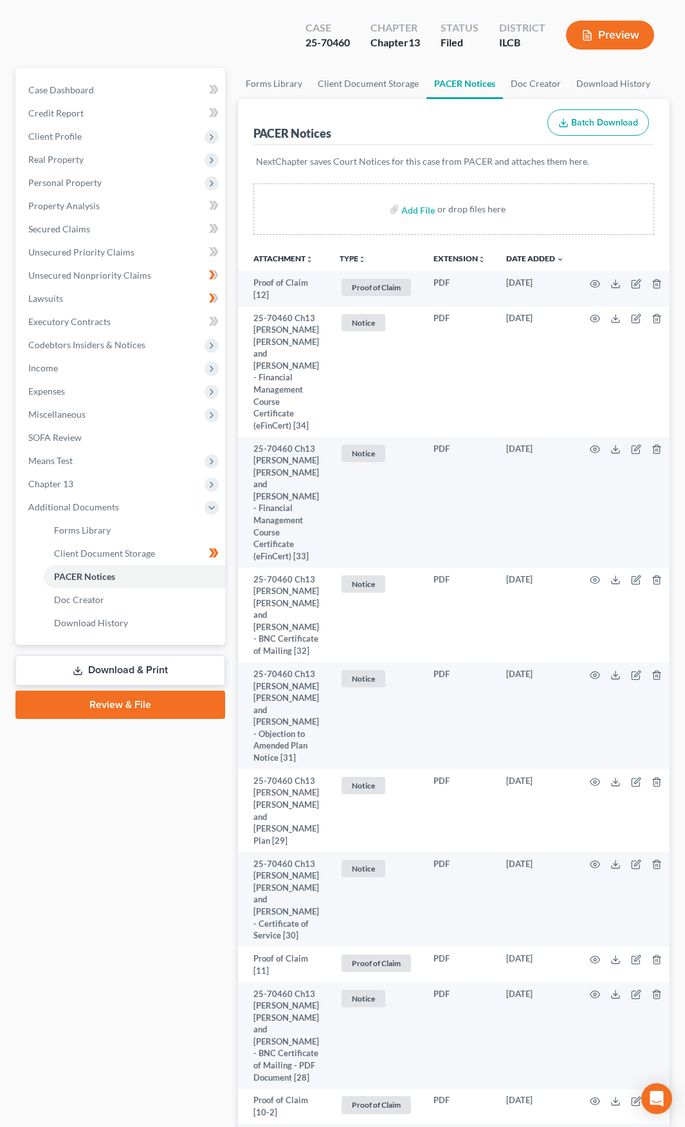
scroll to position [0, 0]
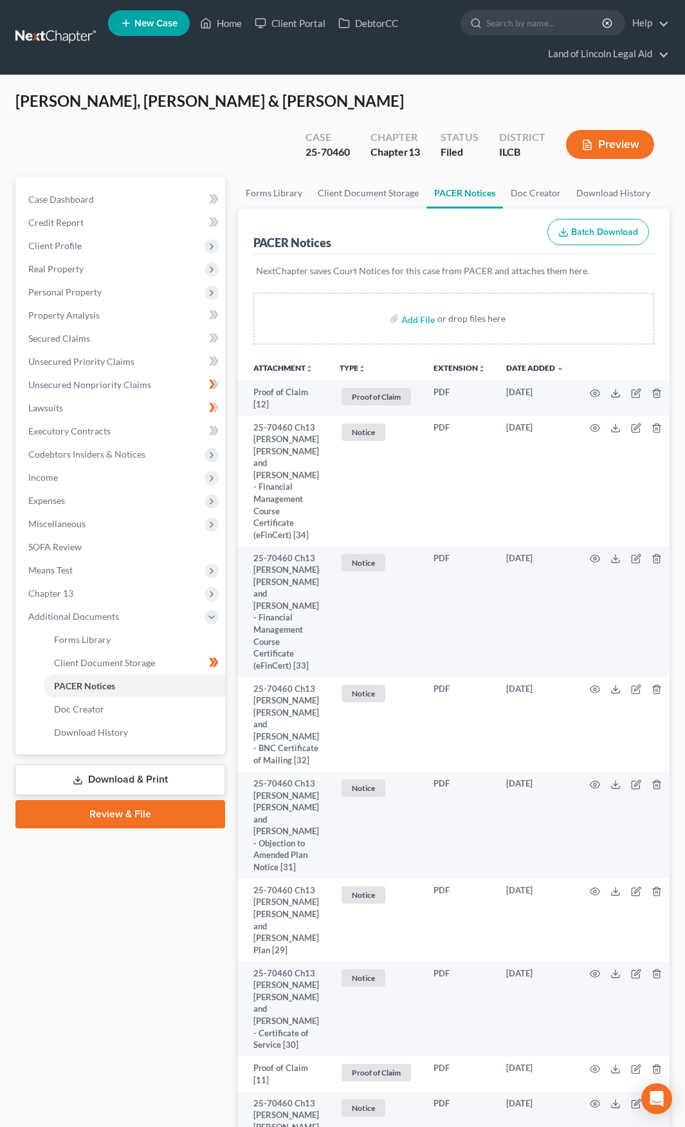
click at [46, 41] on link at bounding box center [56, 37] width 82 height 23
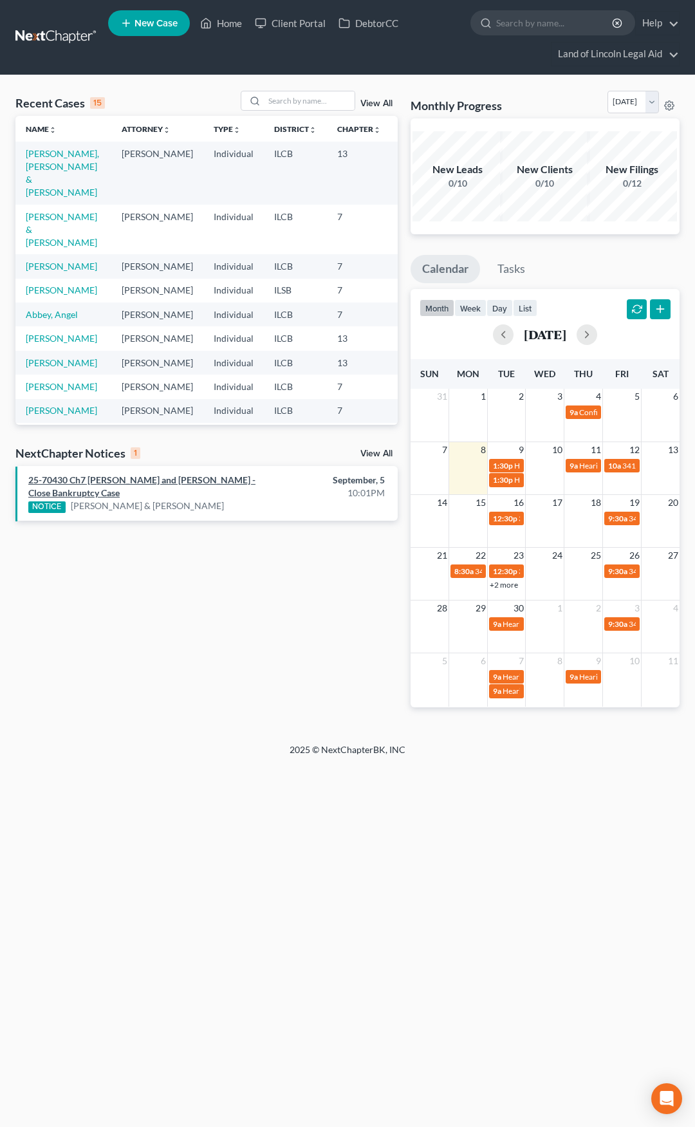
click at [190, 483] on link "25-70430 Ch7 [PERSON_NAME] and [PERSON_NAME] - Close Bankruptcy Case" at bounding box center [141, 486] width 227 height 24
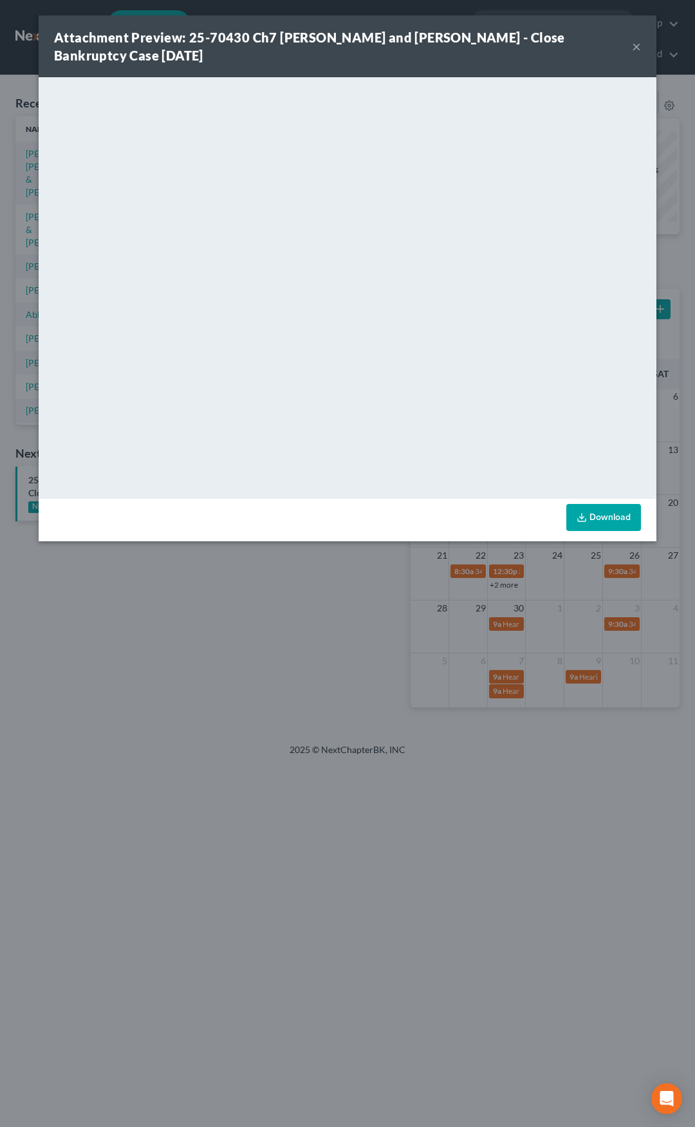
click at [636, 48] on button "×" at bounding box center [636, 46] width 9 height 15
